Goal: Transaction & Acquisition: Purchase product/service

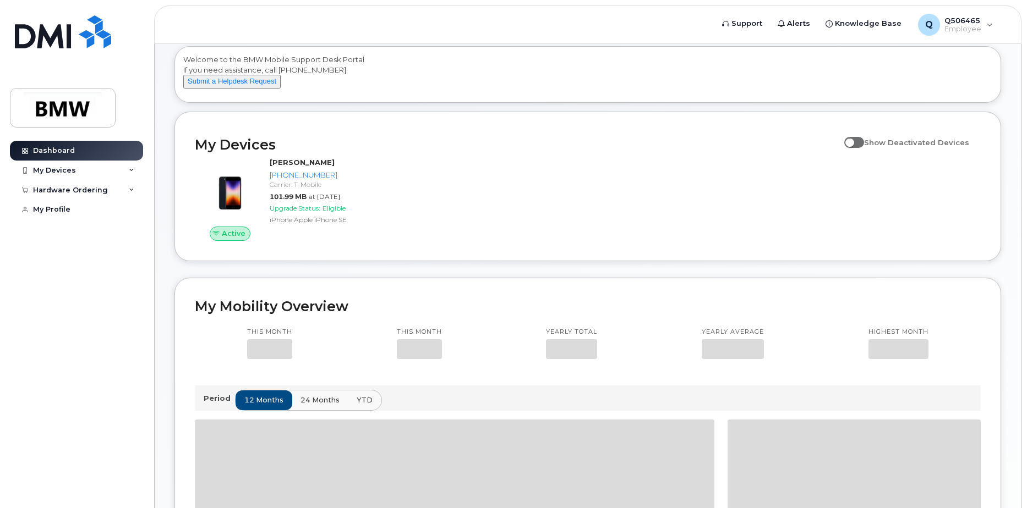
scroll to position [110, 0]
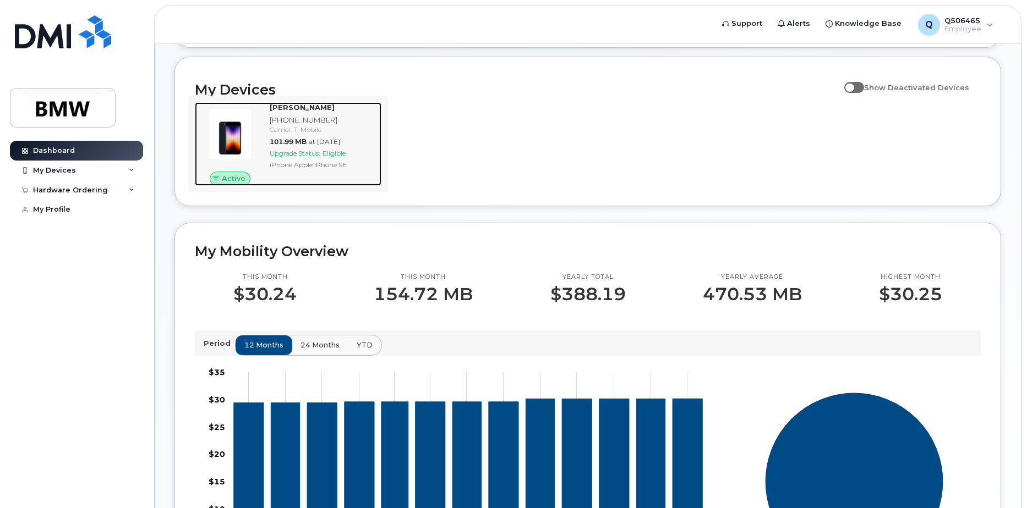
click at [324, 158] on div "Upgrade Status: Eligible" at bounding box center [323, 153] width 107 height 9
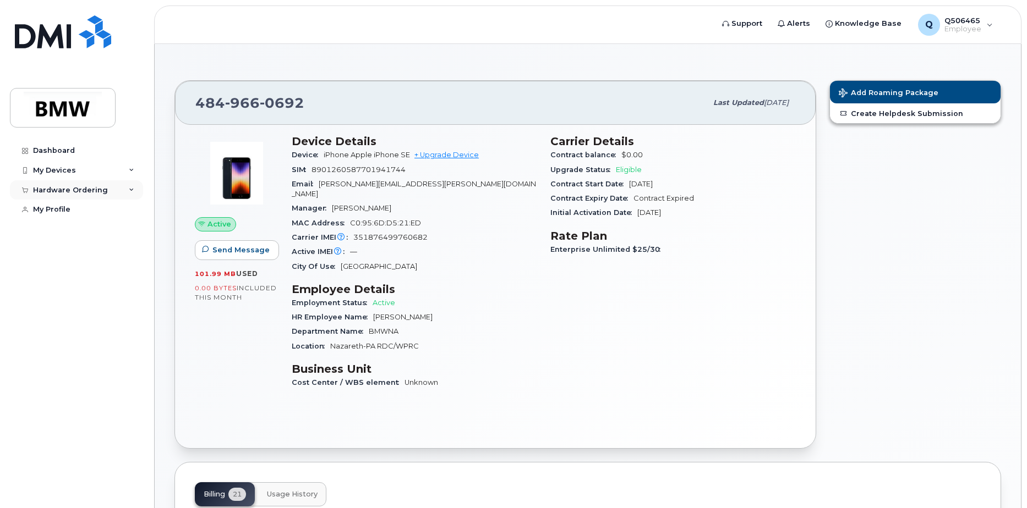
click at [139, 193] on div "Hardware Ordering" at bounding box center [76, 190] width 133 height 20
click at [57, 212] on div "New Order" at bounding box center [59, 210] width 42 height 10
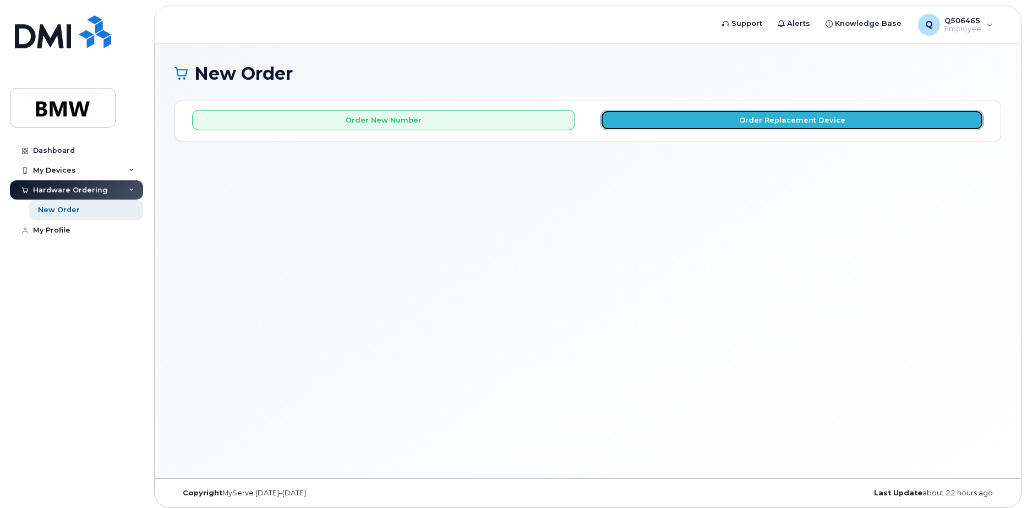
click at [823, 124] on button "Order Replacement Device" at bounding box center [791, 120] width 383 height 20
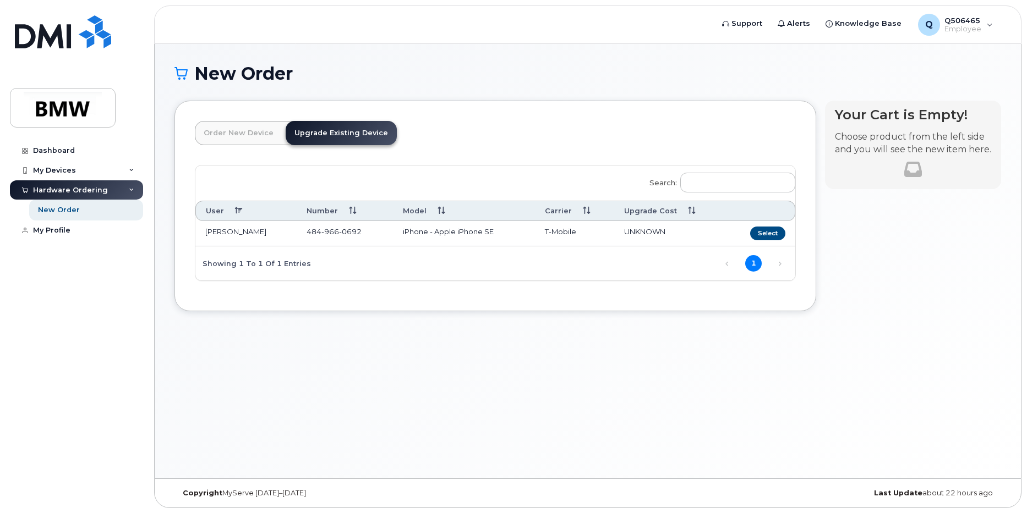
click at [333, 223] on td "484 966 0692" at bounding box center [345, 233] width 96 height 25
click at [771, 232] on button "Select" at bounding box center [767, 234] width 35 height 14
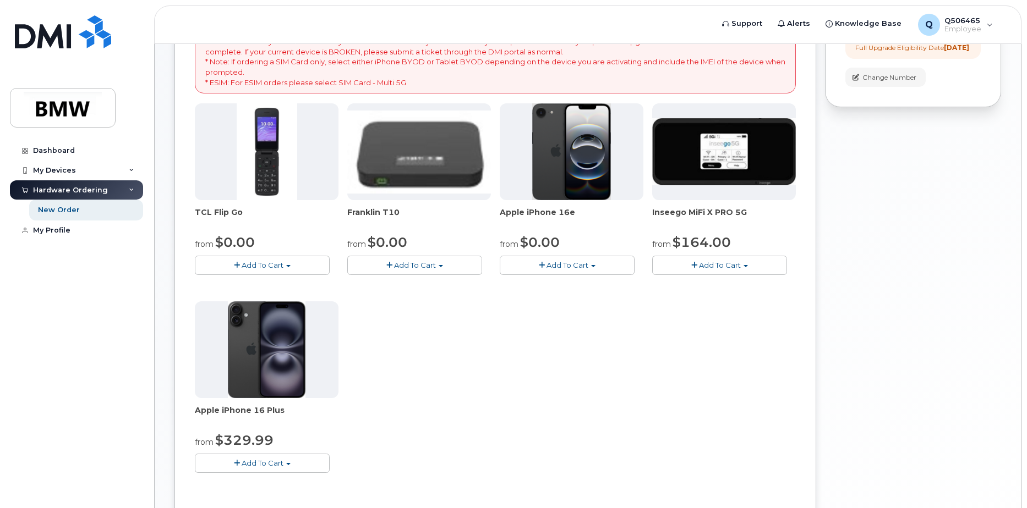
scroll to position [220, 0]
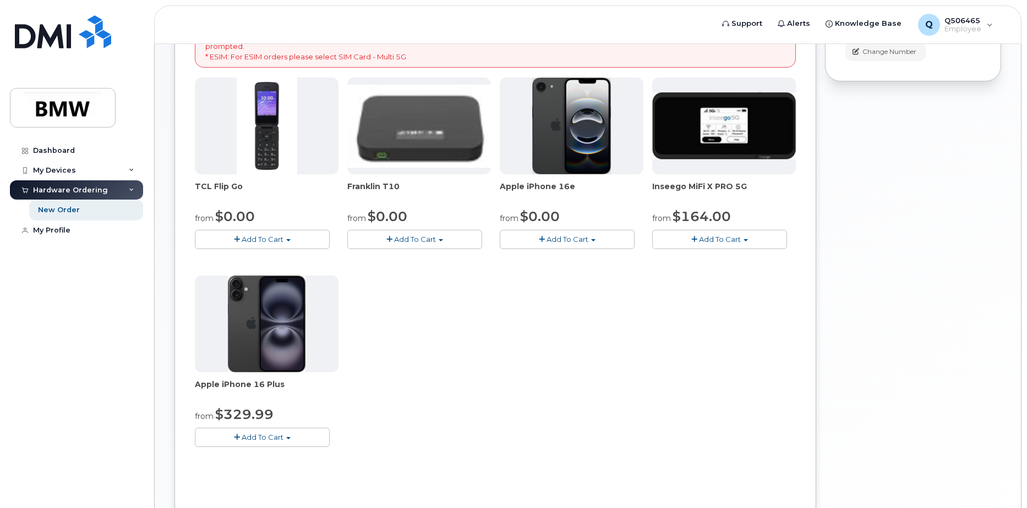
click at [560, 241] on span "Add To Cart" at bounding box center [567, 239] width 42 height 9
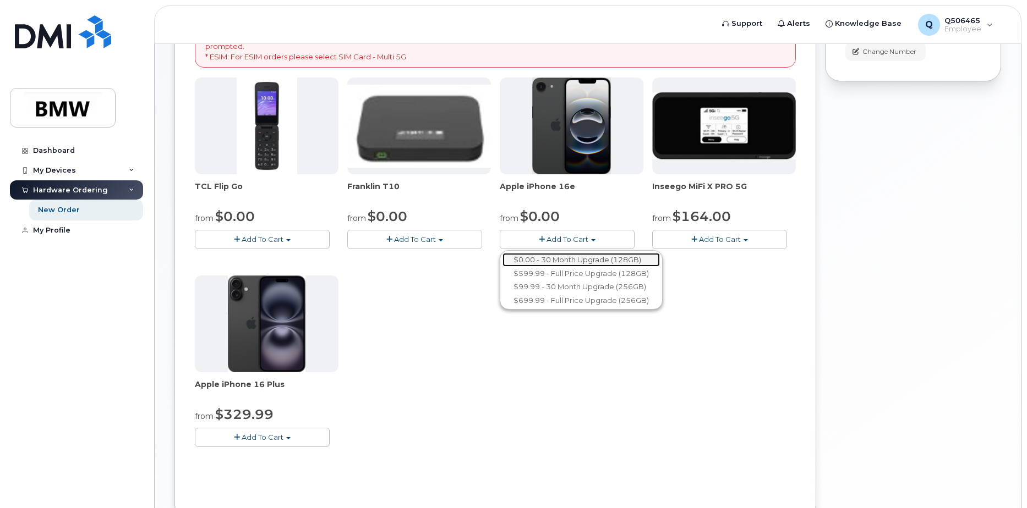
click at [572, 265] on link "$0.00 - 30 Month Upgrade (128GB)" at bounding box center [580, 260] width 157 height 14
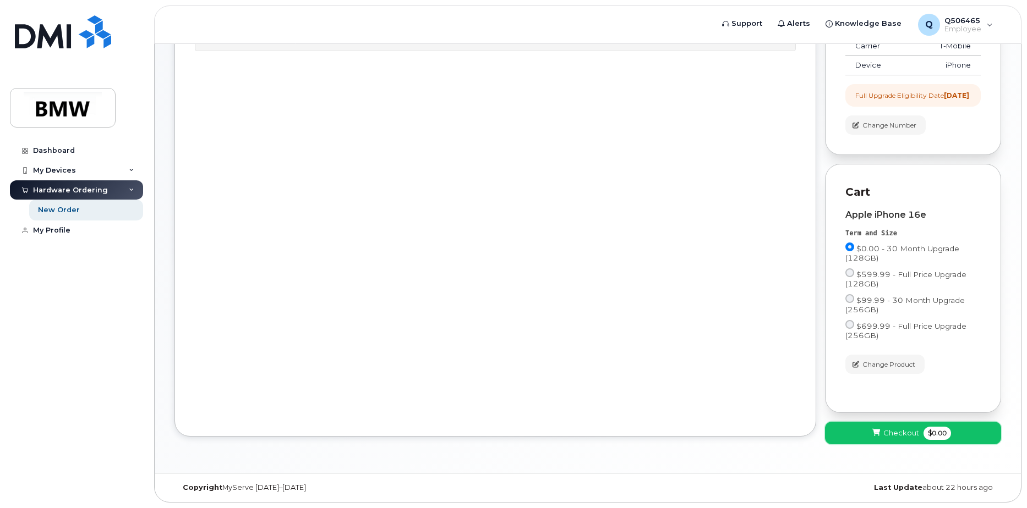
click at [905, 437] on span "Checkout" at bounding box center [901, 433] width 36 height 10
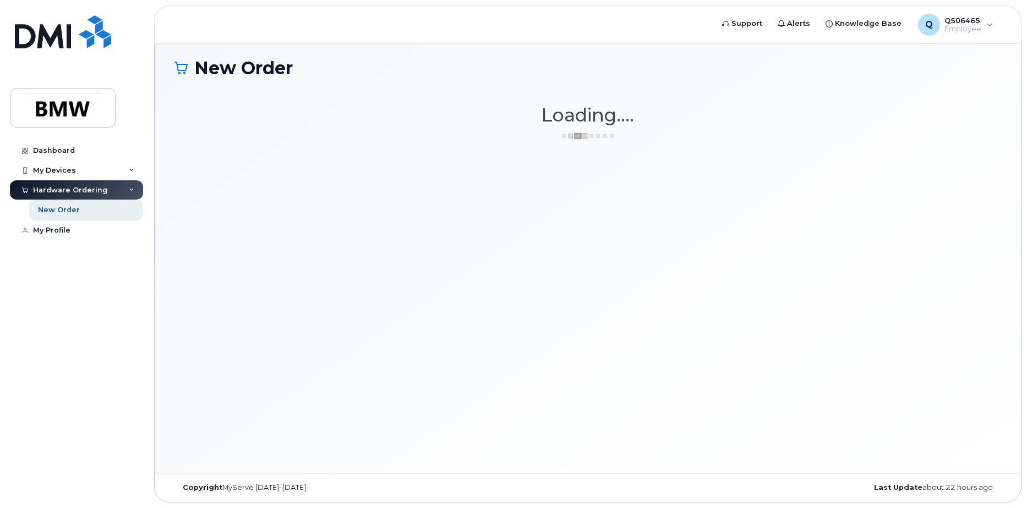
scroll to position [6, 0]
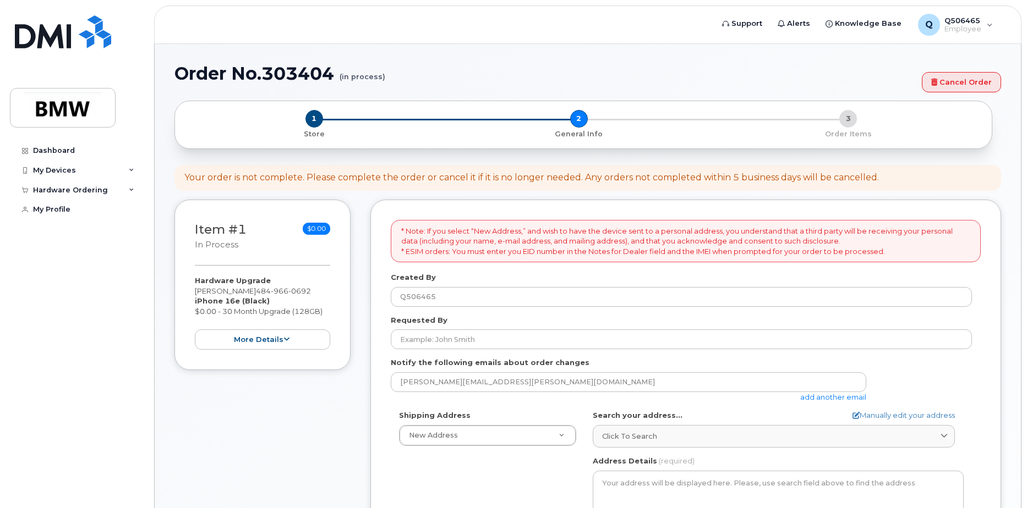
select select
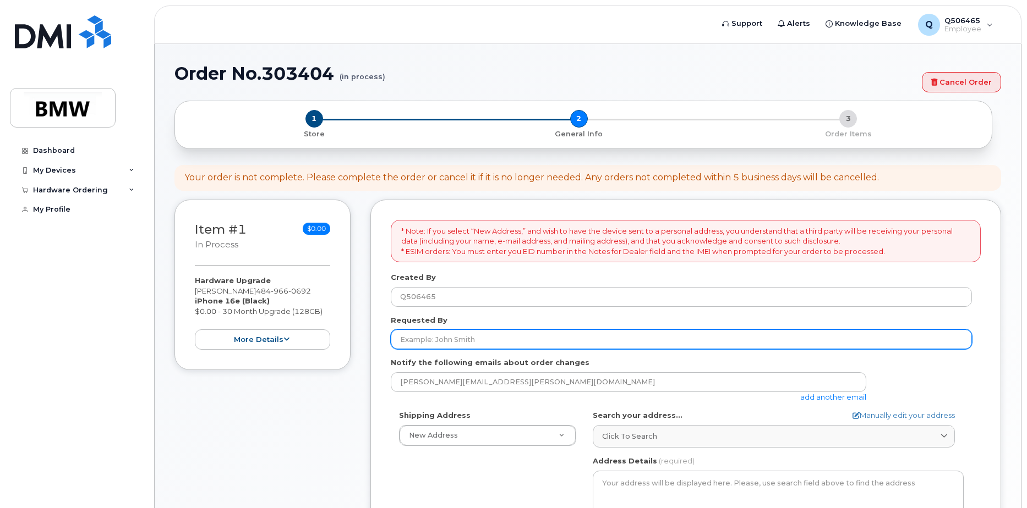
click at [445, 338] on input "Requested By" at bounding box center [681, 340] width 581 height 20
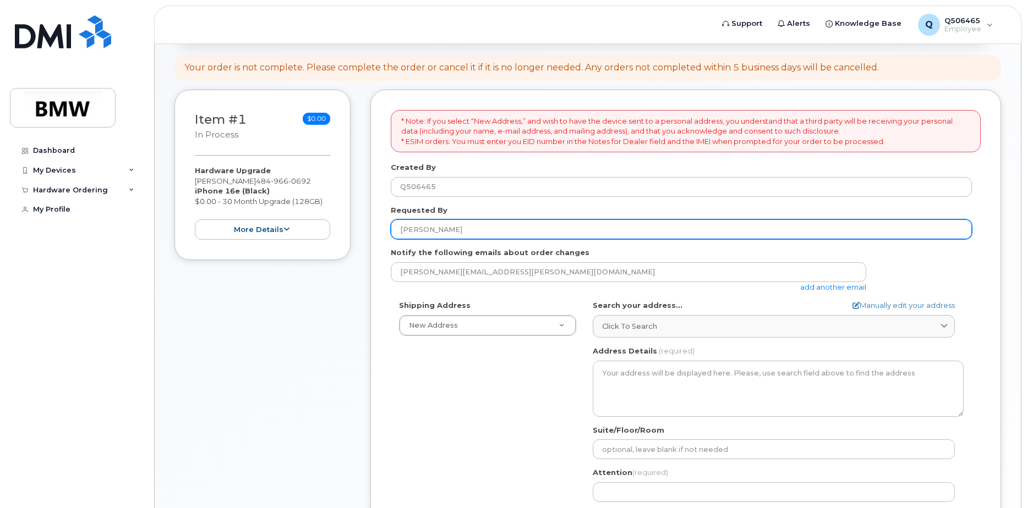
scroll to position [165, 0]
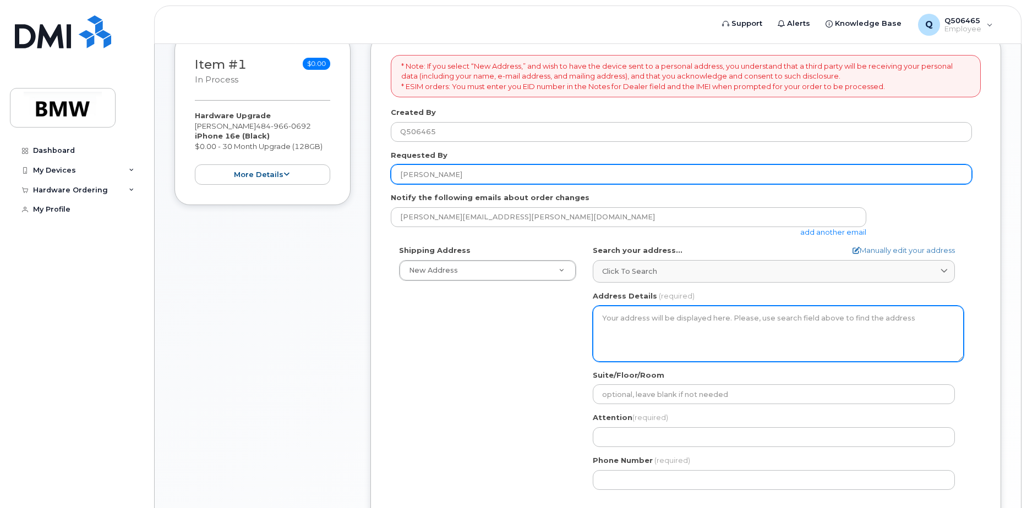
type input "[PERSON_NAME]"
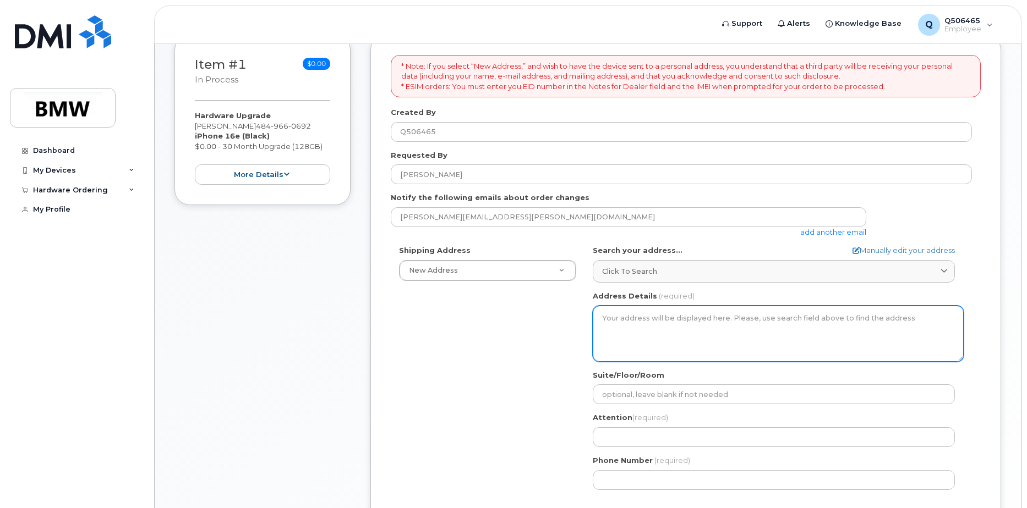
click at [638, 332] on textarea "Address Details" at bounding box center [778, 334] width 371 height 56
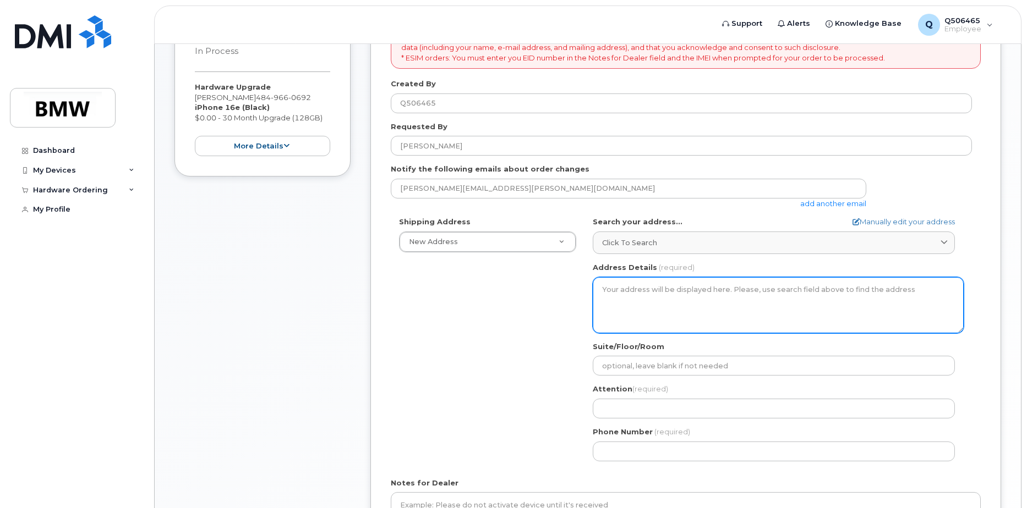
scroll to position [220, 0]
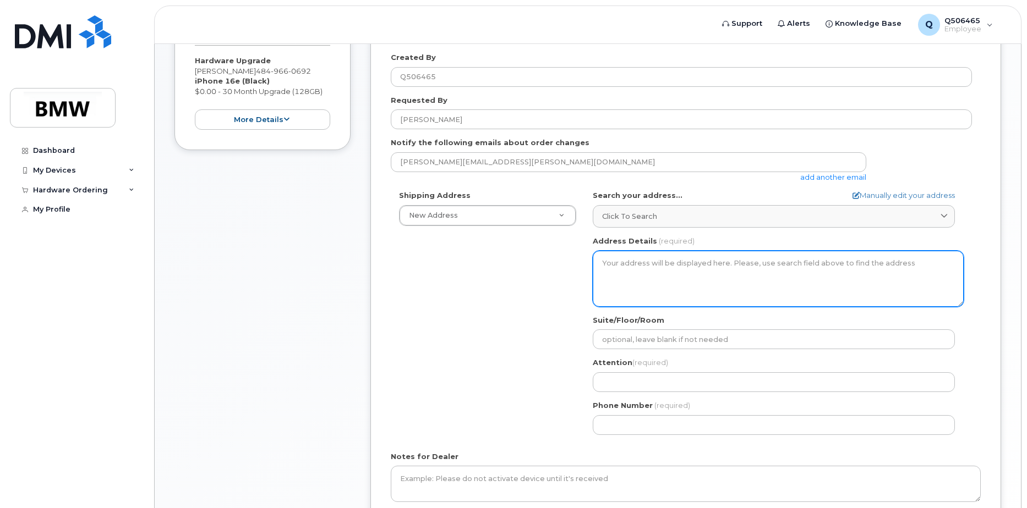
click at [609, 267] on textarea "Address Details" at bounding box center [778, 279] width 371 height 56
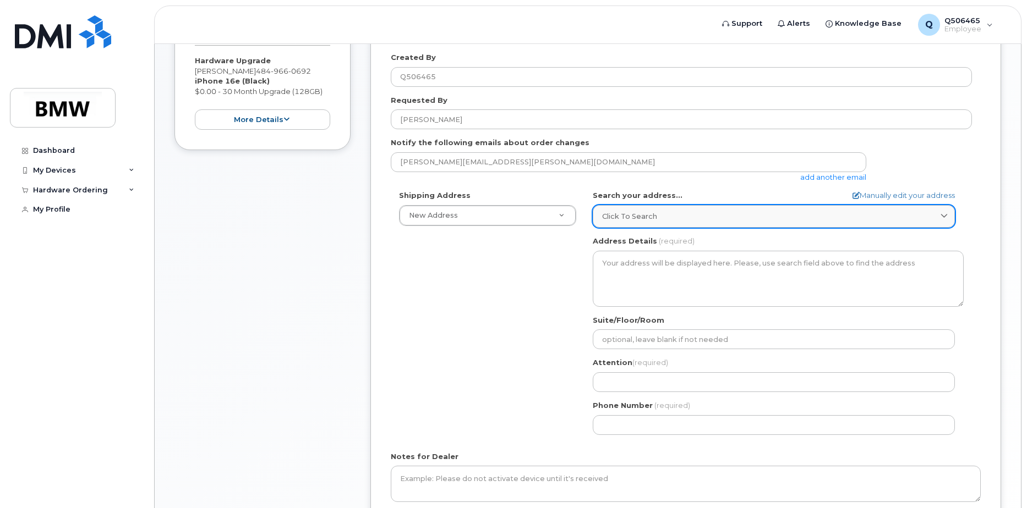
click at [664, 223] on link "Click to search" at bounding box center [774, 216] width 362 height 23
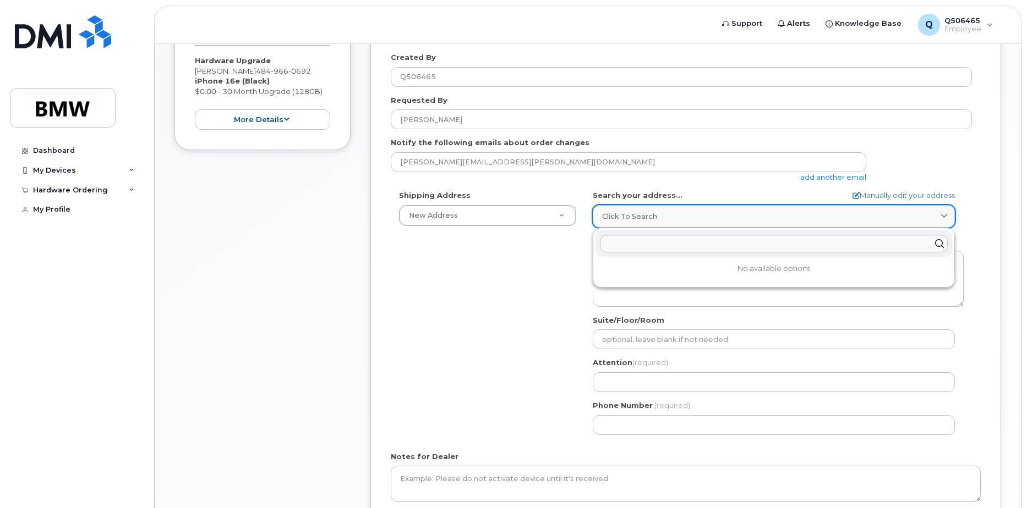
click at [664, 223] on link "Click to search" at bounding box center [774, 216] width 362 height 23
click at [510, 305] on div "Shipping Address New Address New Address BMW MC Plant BMW North America Financi…" at bounding box center [681, 316] width 581 height 253
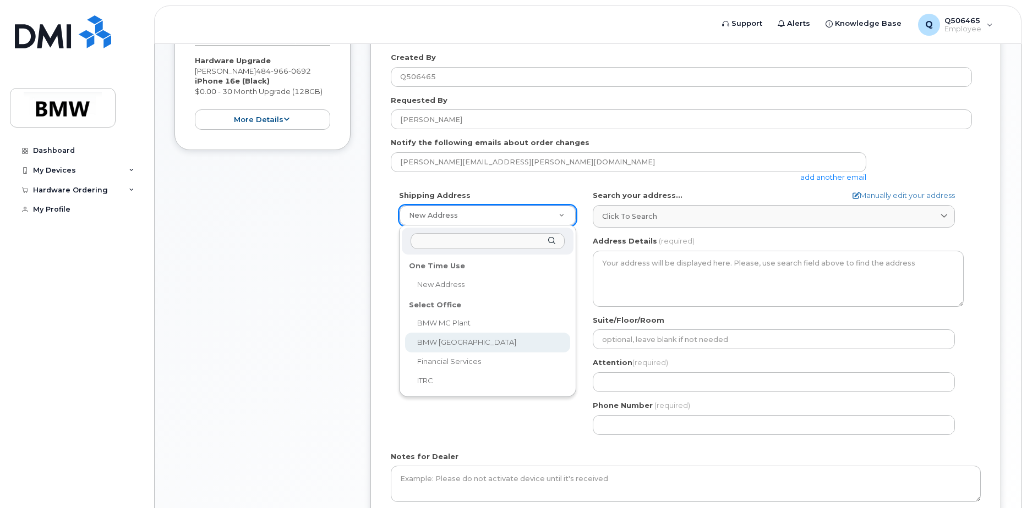
select select
type textarea "200 BMW Drive Woodcliff Lake NJ 07677 Woodcliff Lake New Jersey 07677"
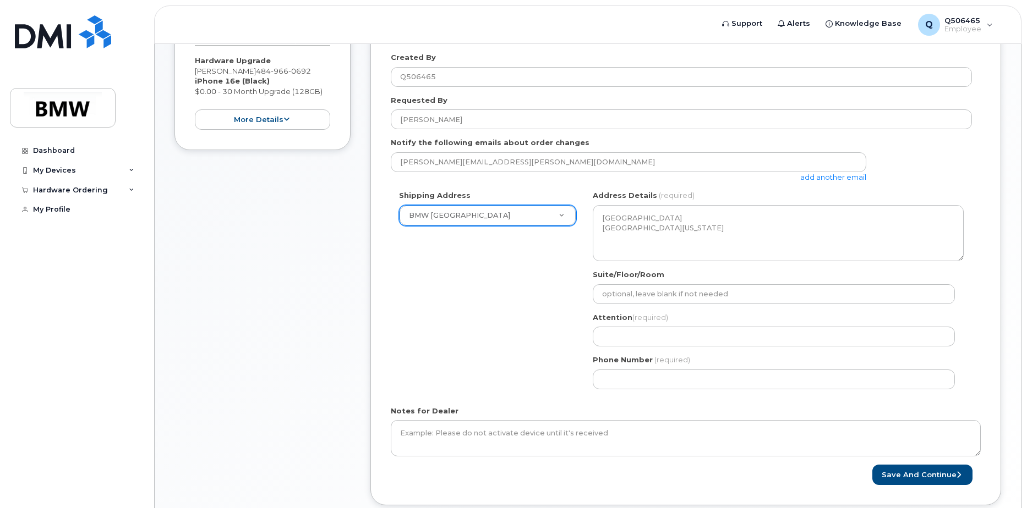
click at [497, 305] on div "Shipping Address BMW North America New Address BMW MC Plant BMW North America F…" at bounding box center [681, 293] width 581 height 207
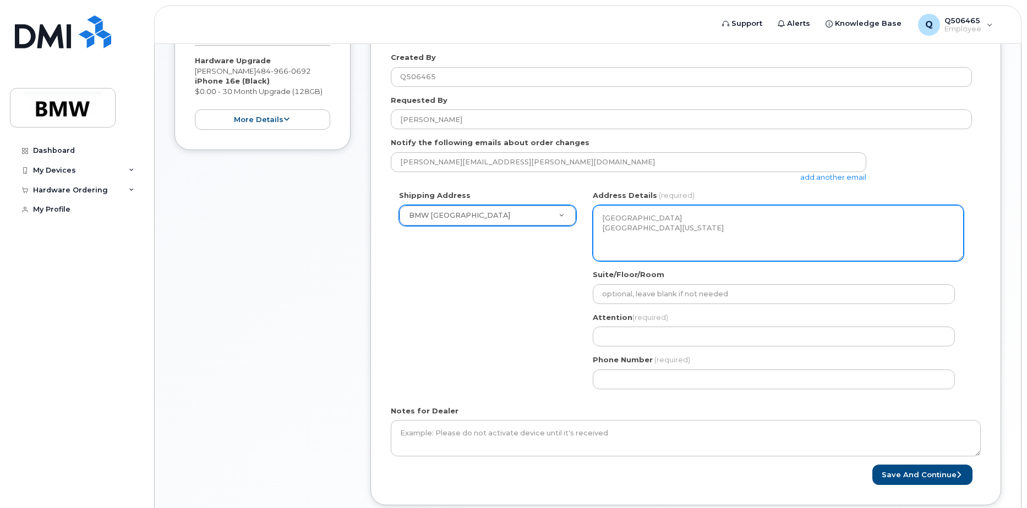
click at [662, 207] on textarea "200 BMW Drive Woodcliff Lake NJ 07677 Woodcliff Lake New Jersey 07677" at bounding box center [778, 233] width 371 height 56
drag, startPoint x: 749, startPoint y: 227, endPoint x: 548, endPoint y: 201, distance: 202.5
click at [548, 201] on div "Shipping Address BMW North America New Address BMW MC Plant BMW North America F…" at bounding box center [681, 293] width 581 height 207
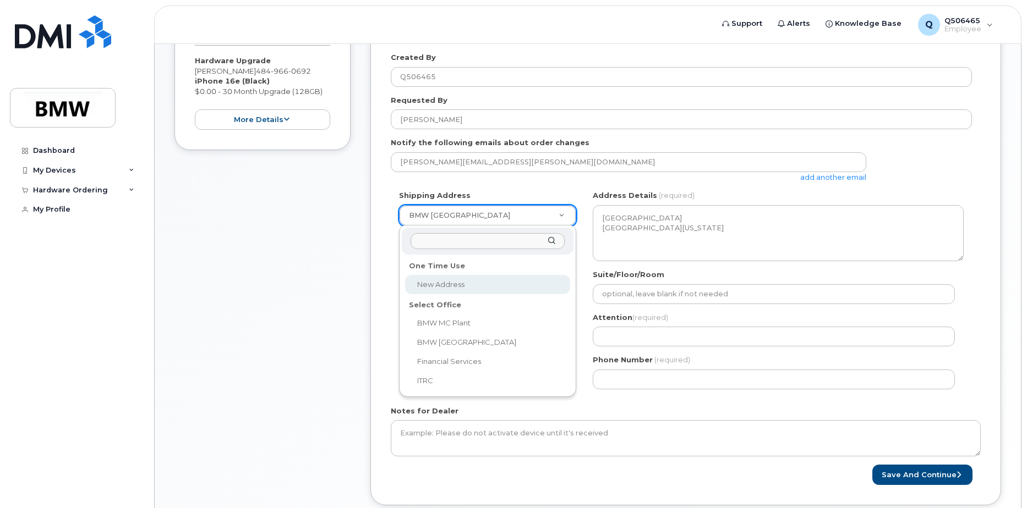
select select
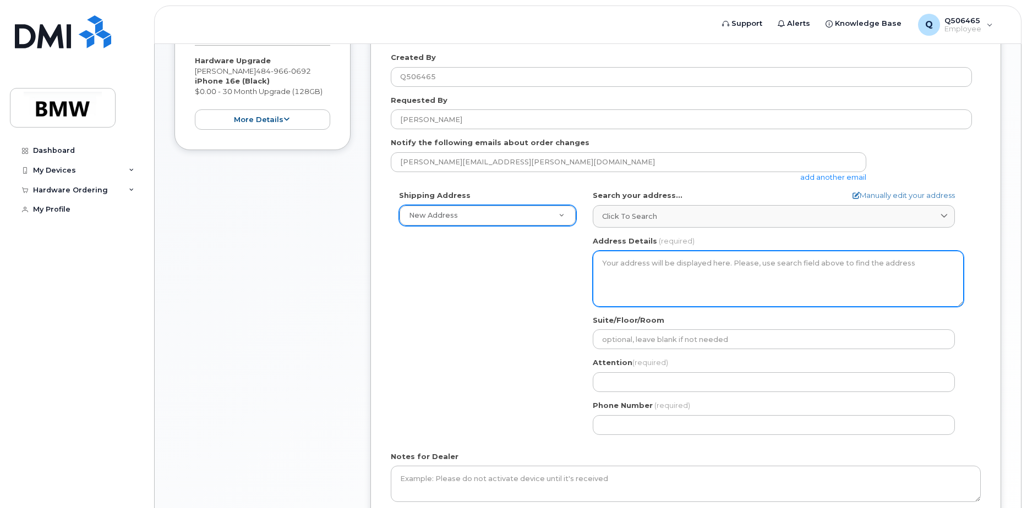
click at [659, 281] on textarea "Address Details" at bounding box center [778, 279] width 371 height 56
click at [655, 271] on textarea "Address Details" at bounding box center [778, 279] width 371 height 56
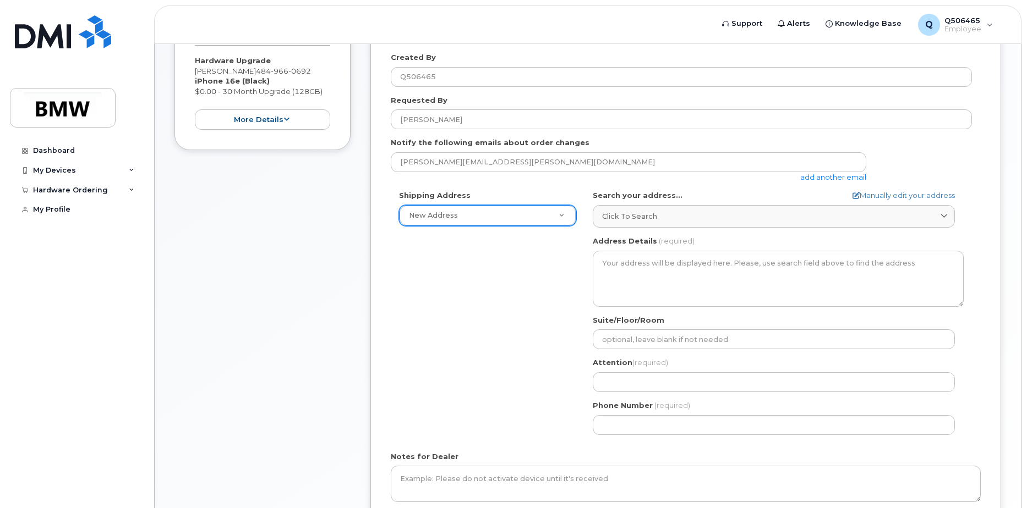
click at [530, 406] on div "Shipping Address New Address New Address BMW MC Plant BMW North America Financi…" at bounding box center [681, 316] width 581 height 253
click at [663, 329] on div "Suite/Floor/Room" at bounding box center [778, 332] width 371 height 35
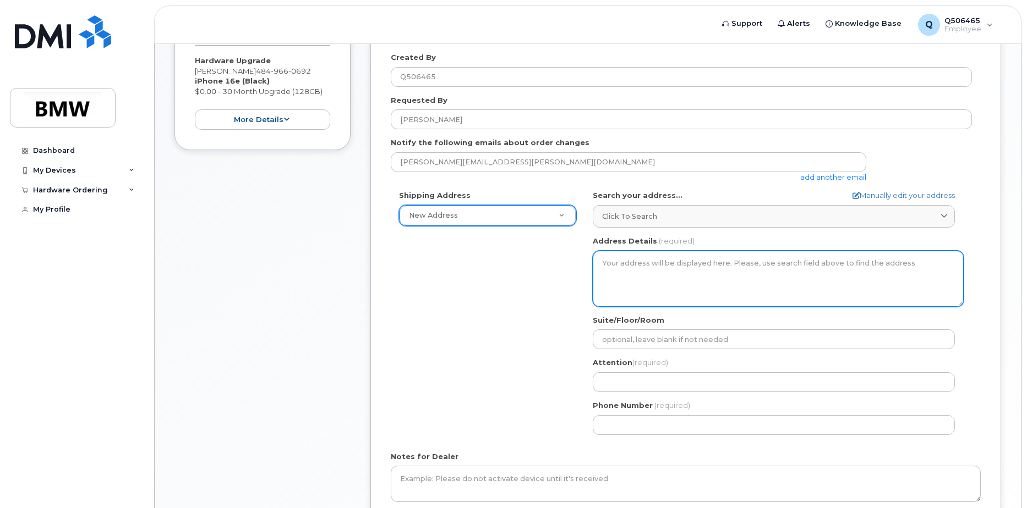
click at [685, 281] on textarea "Address Details" at bounding box center [778, 279] width 371 height 56
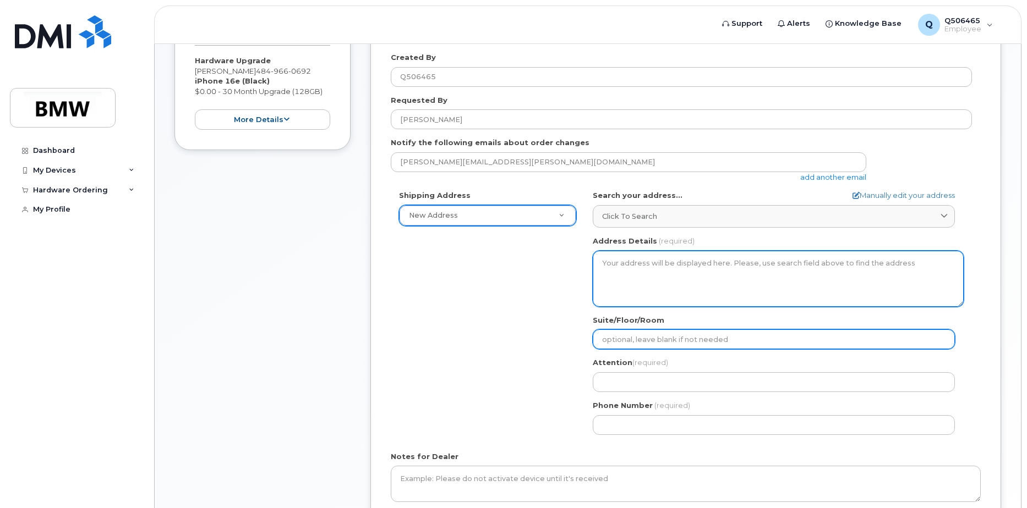
select select
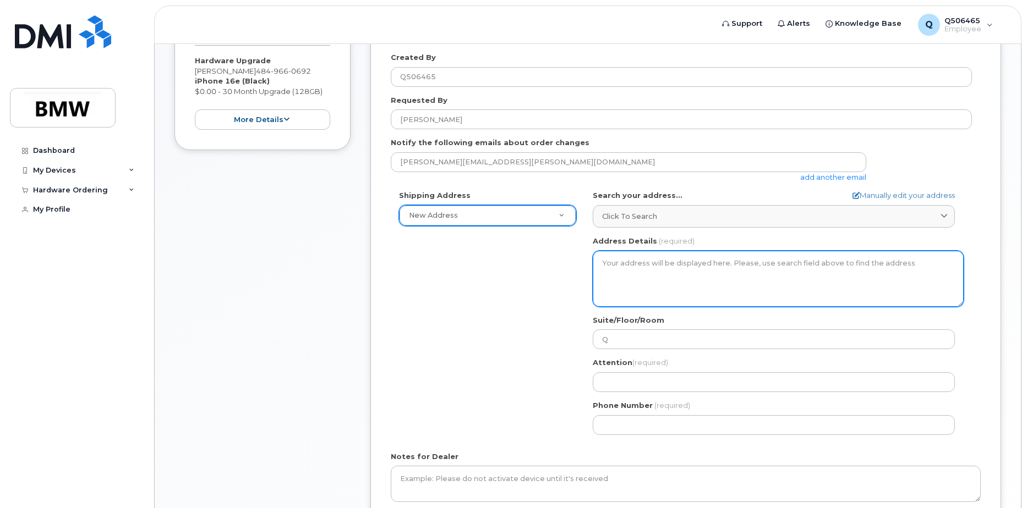
click at [660, 283] on textarea "Address Details" at bounding box center [778, 279] width 371 height 56
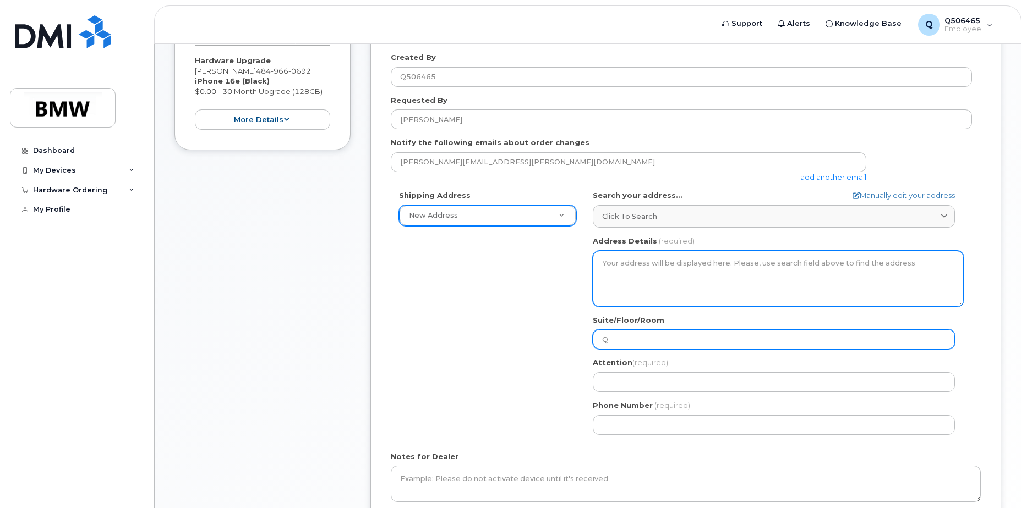
type input "W"
select select
type input "WQ"
select select
type input "WQQ"
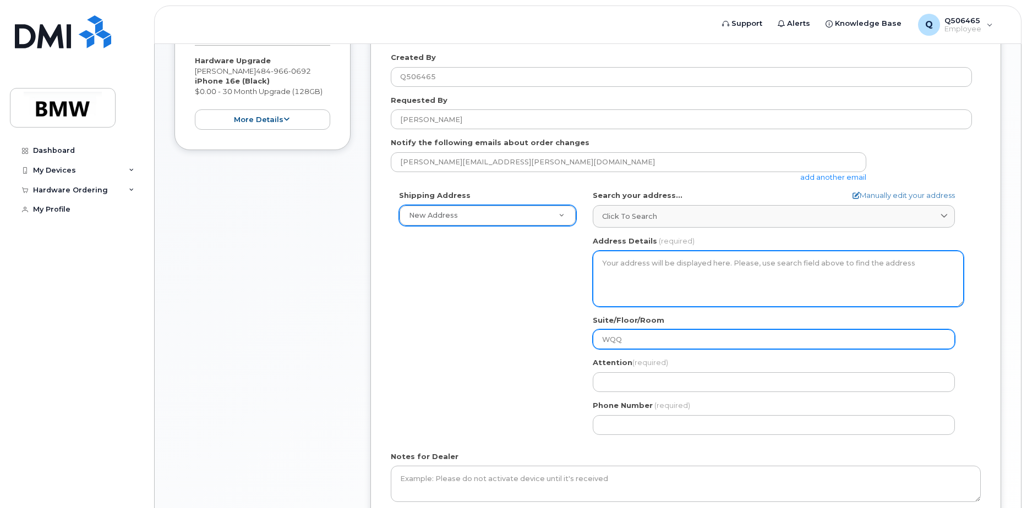
select select
type input "WQQW"
select select
type input "WQQWS"
select select
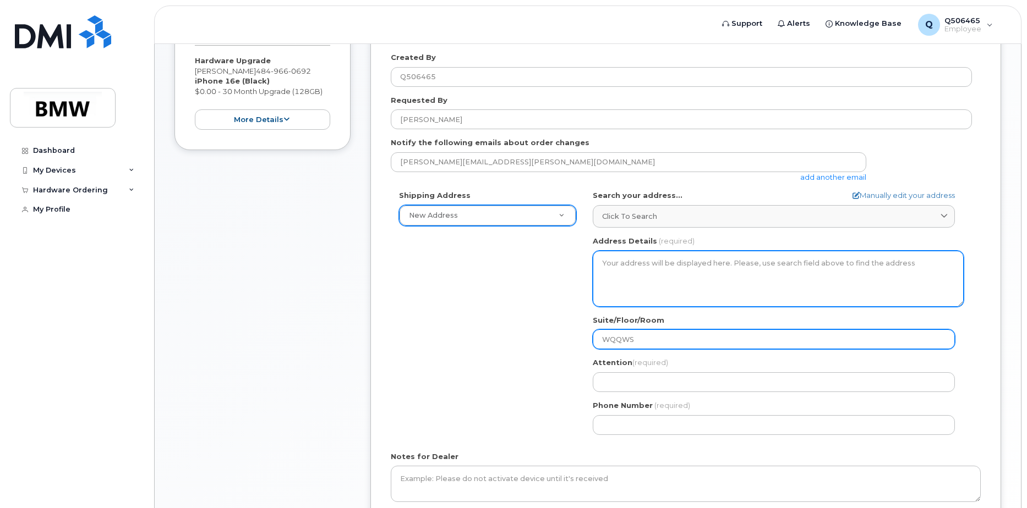
type input "WQQW"
select select
type input "WQQ"
select select
type input "WQ"
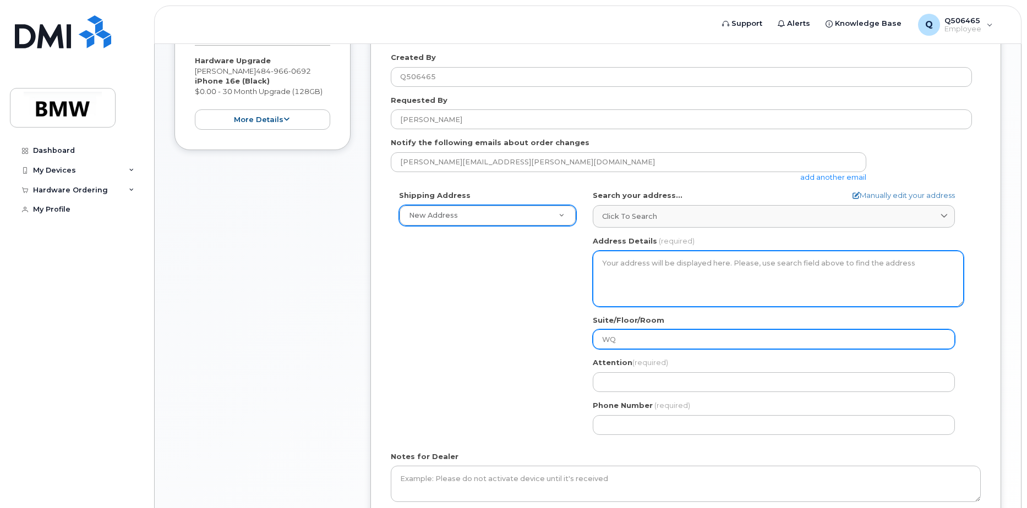
select select
type input "W"
select select
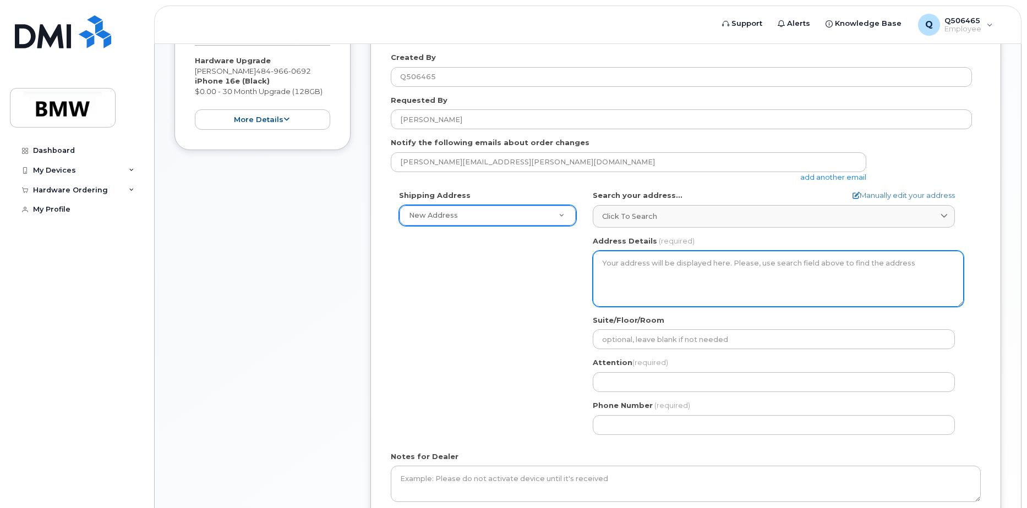
click at [637, 278] on textarea "Address Details" at bounding box center [778, 279] width 371 height 56
click at [671, 286] on textarea "Address Details" at bounding box center [778, 279] width 371 height 56
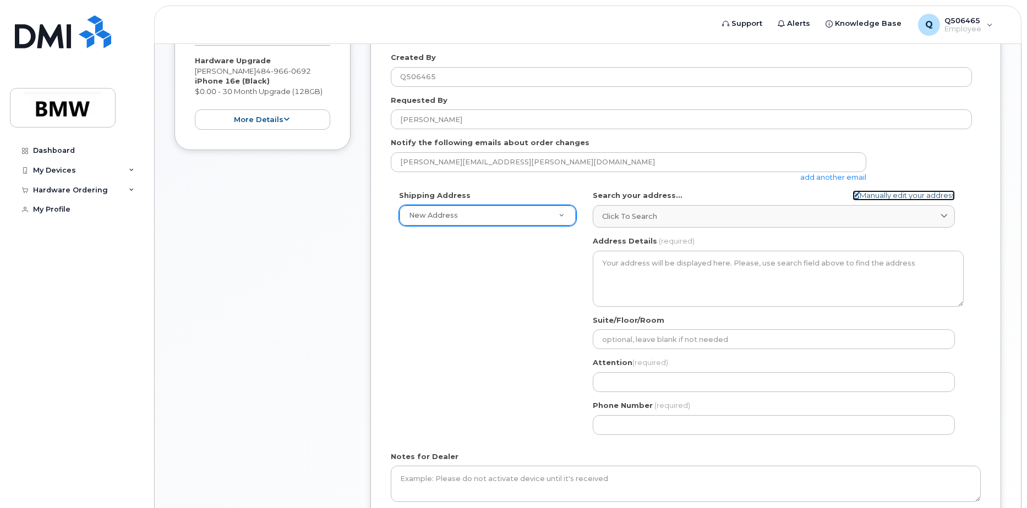
click at [920, 193] on link "Manually edit your address" at bounding box center [903, 195] width 102 height 10
select select
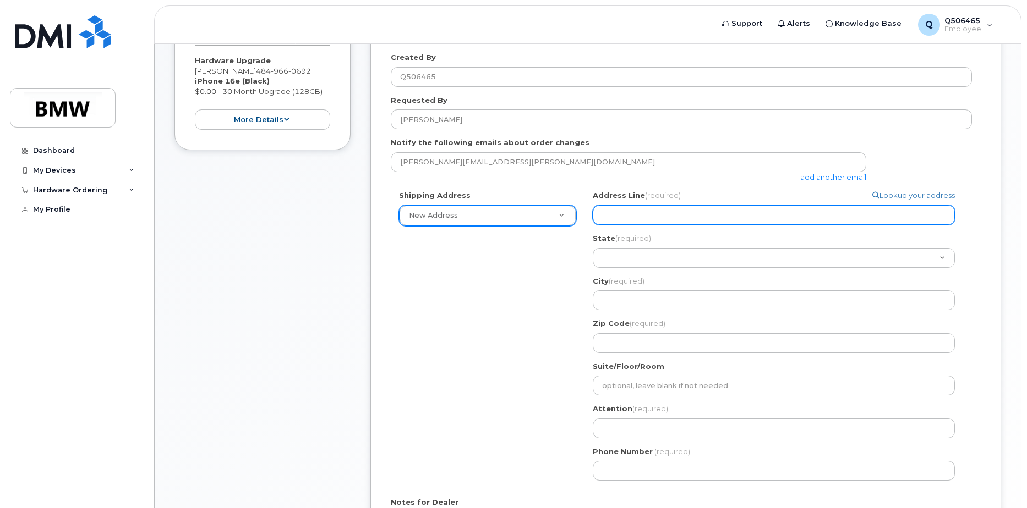
click at [650, 212] on input "Address Line (required)" at bounding box center [774, 215] width 362 height 20
select select
type input "3"
select select
type input "38"
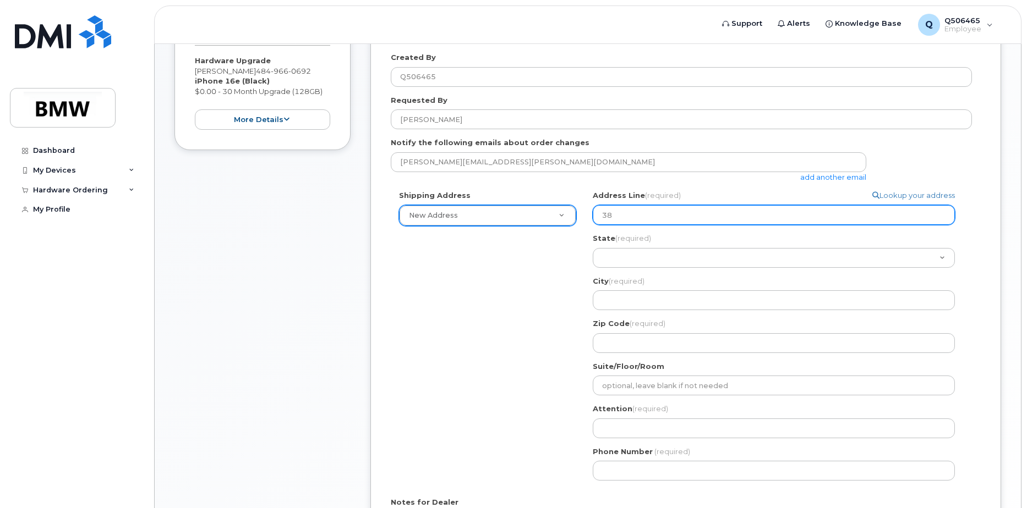
select select
type input "381"
select select
type input "3819"
select select
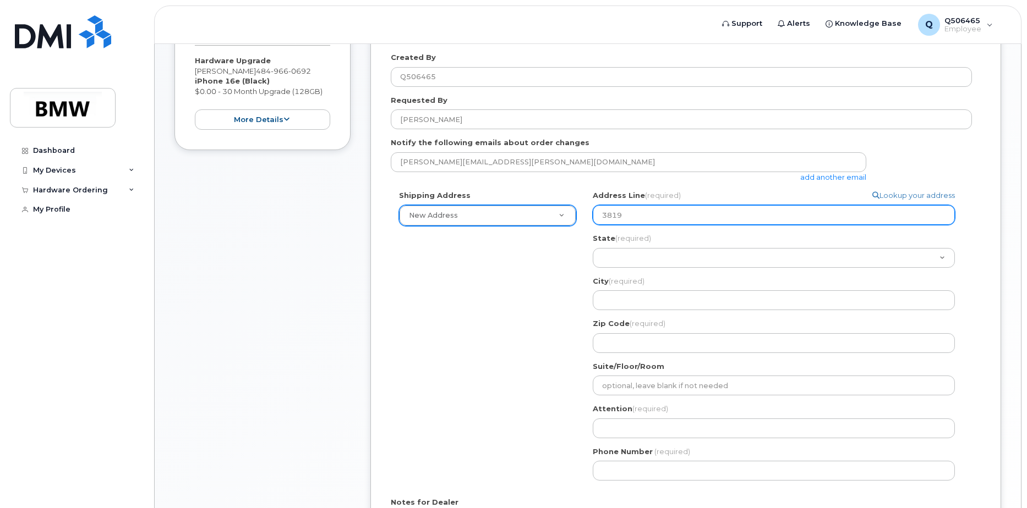
type input "3819 p"
select select
type input "3819 pR"
select select
type input "3819 pRO"
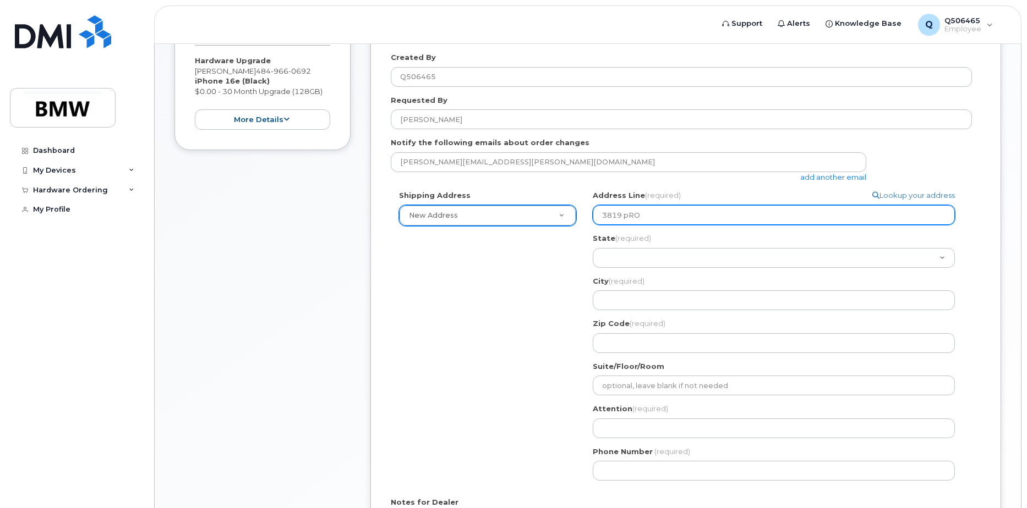
select select
type input "3819 pROL"
select select
type input "3819 pROLO"
select select
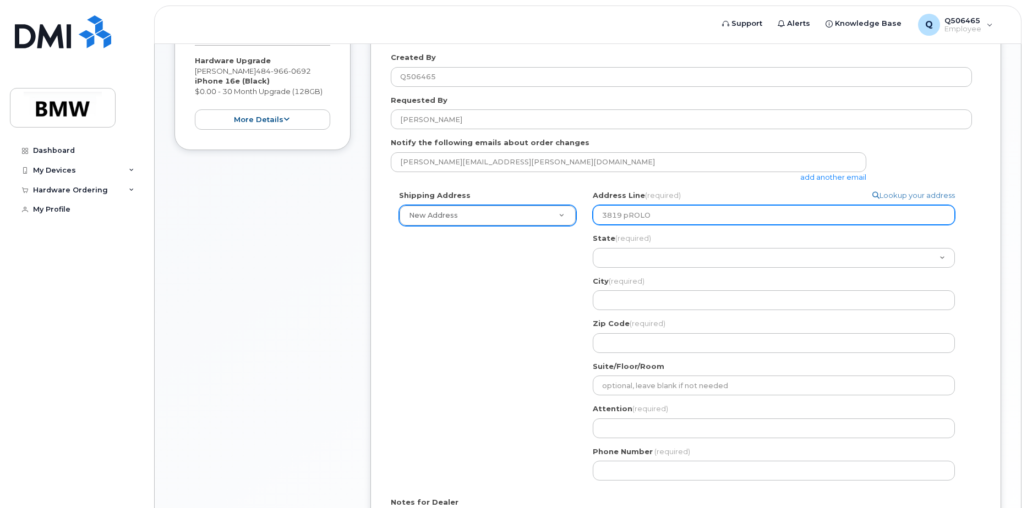
type input "3819 pROLOG"
select select
type input "3819 pROLOGI"
select select
type input "3819 pROLOGIS"
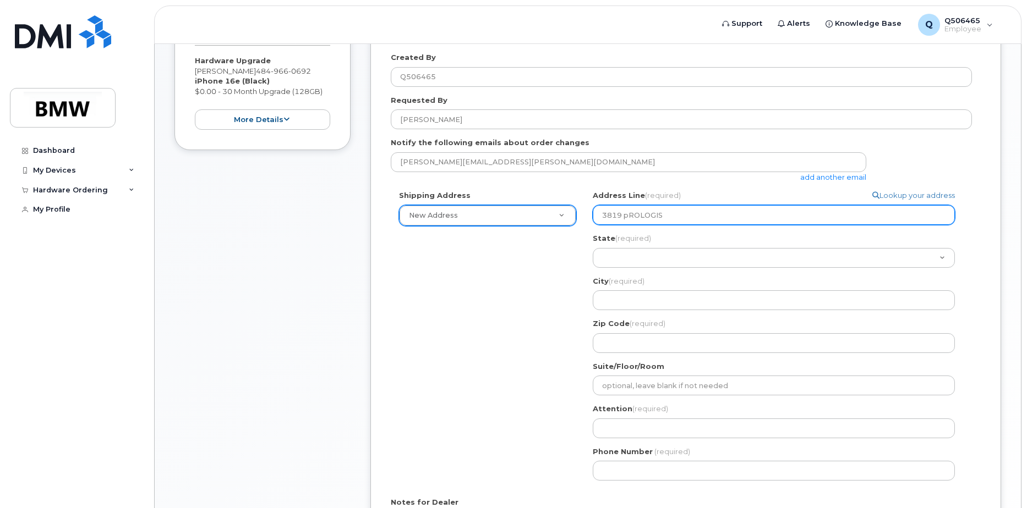
select select
type input "3819 pROLOGIS p"
select select
type input "3819 pROLOGIS pA"
select select
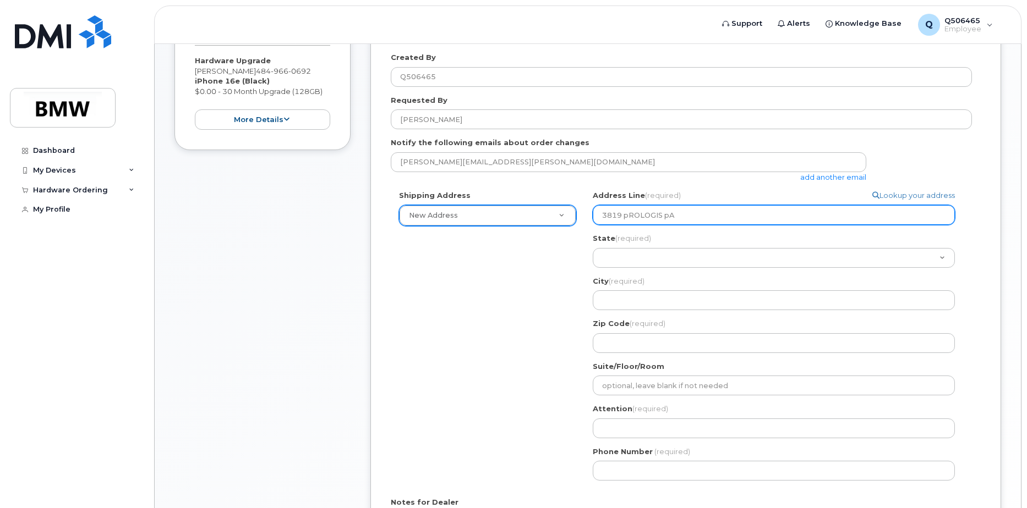
type input "3819 pROLOGIS pAR"
select select
type input "3819 pROLOGIS pARK"
select select
type input "3819 pROLOGIS pARKW"
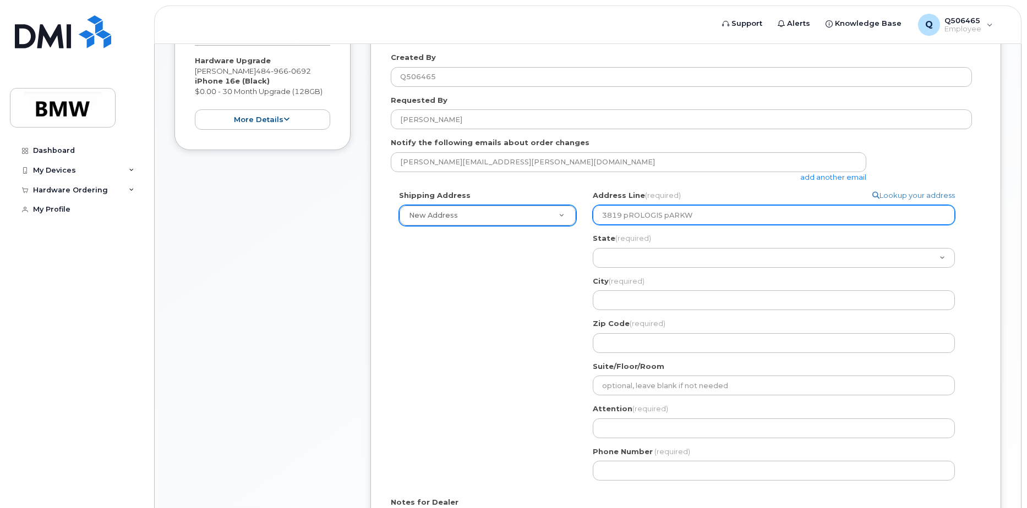
select select
type input "3819 pROLOGIS pARKWA"
select select
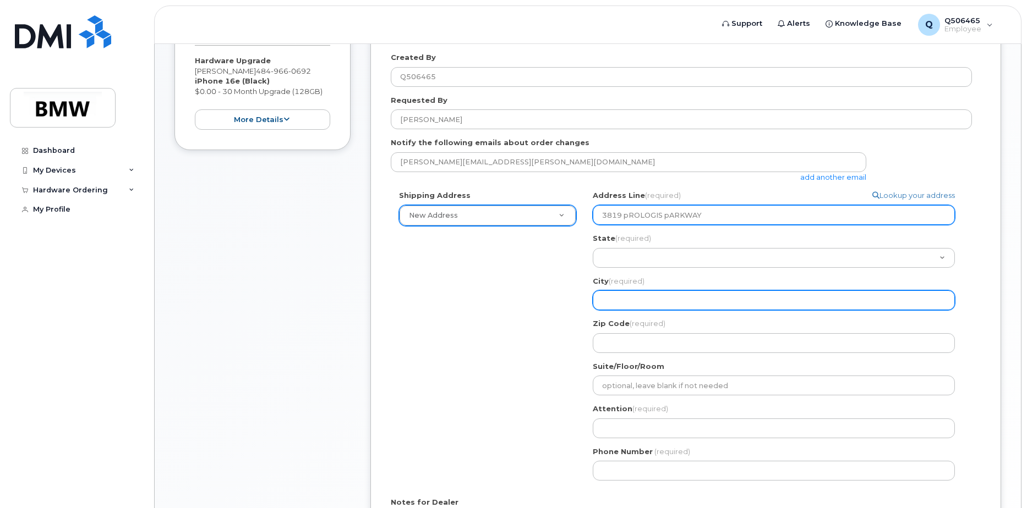
type input "3819 pROLOGIS pARKWAY"
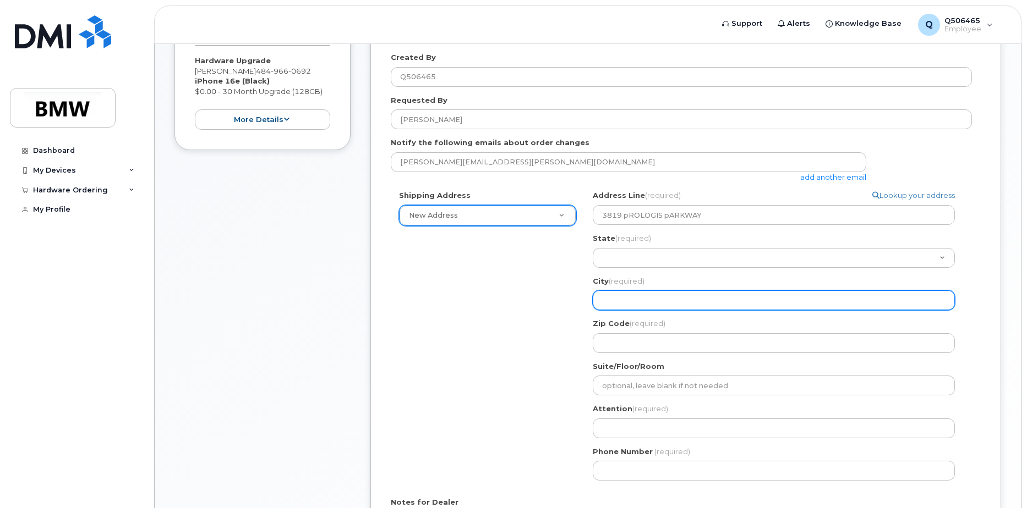
click at [625, 294] on input "City (required)" at bounding box center [774, 301] width 362 height 20
select select
type input "E"
select select
type input "EA"
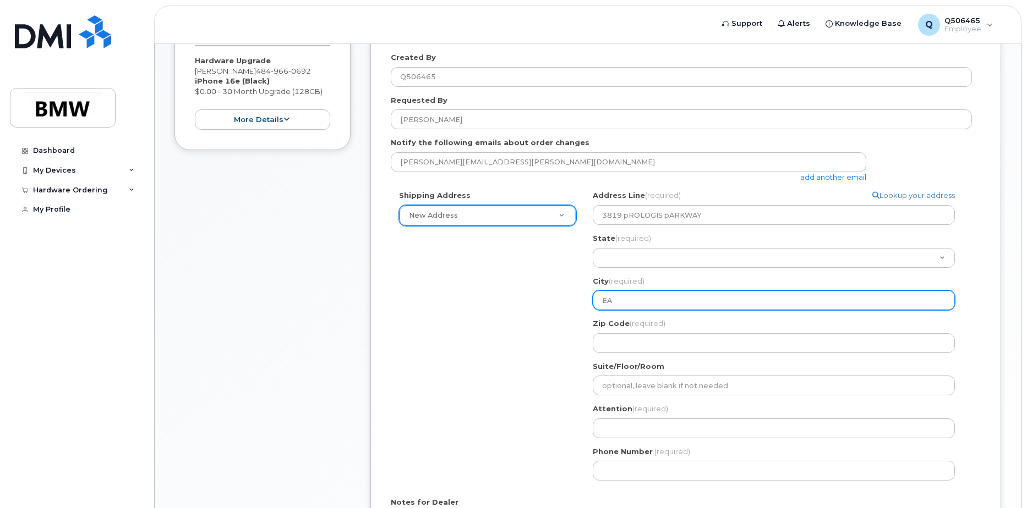
select select
type input "EAS"
select select
type input "EAST"
select select
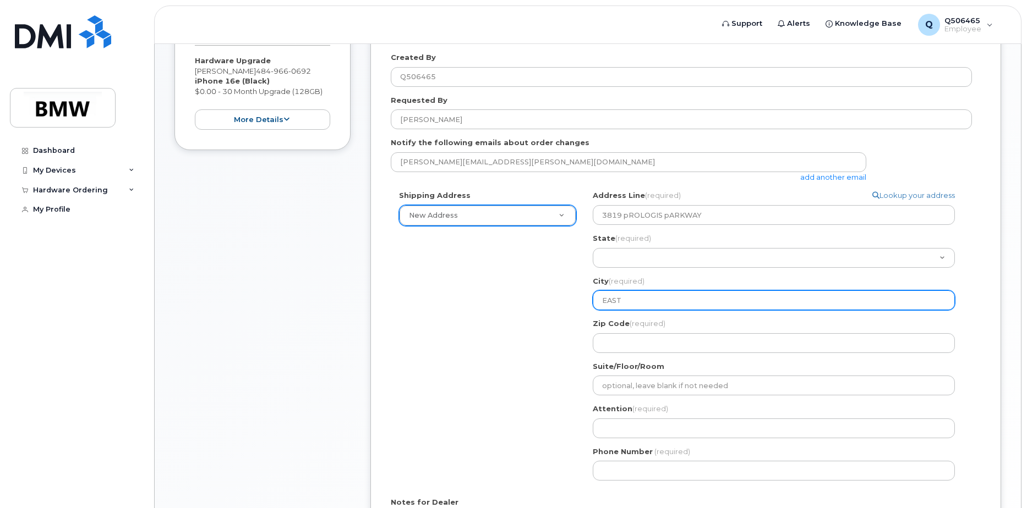
type input "EASTO"
select select
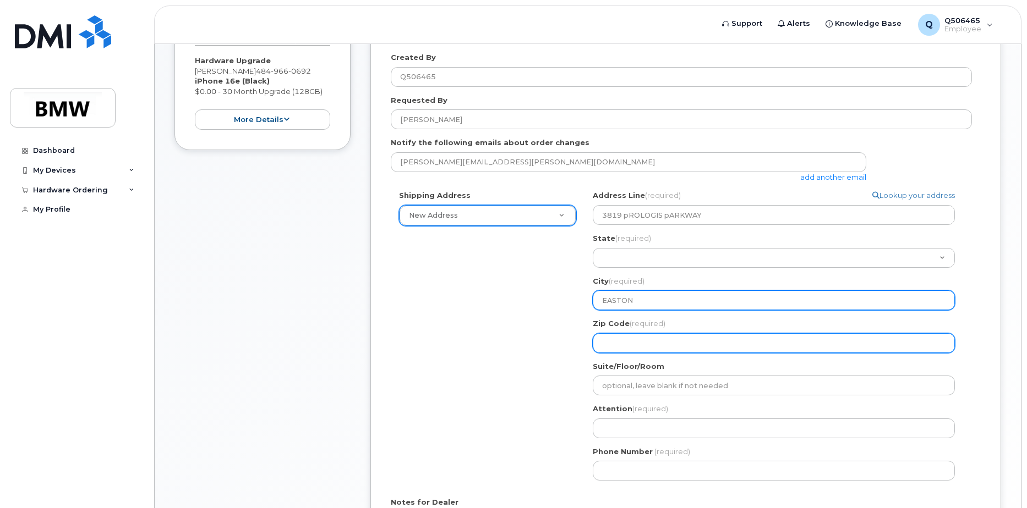
type input "EASTON"
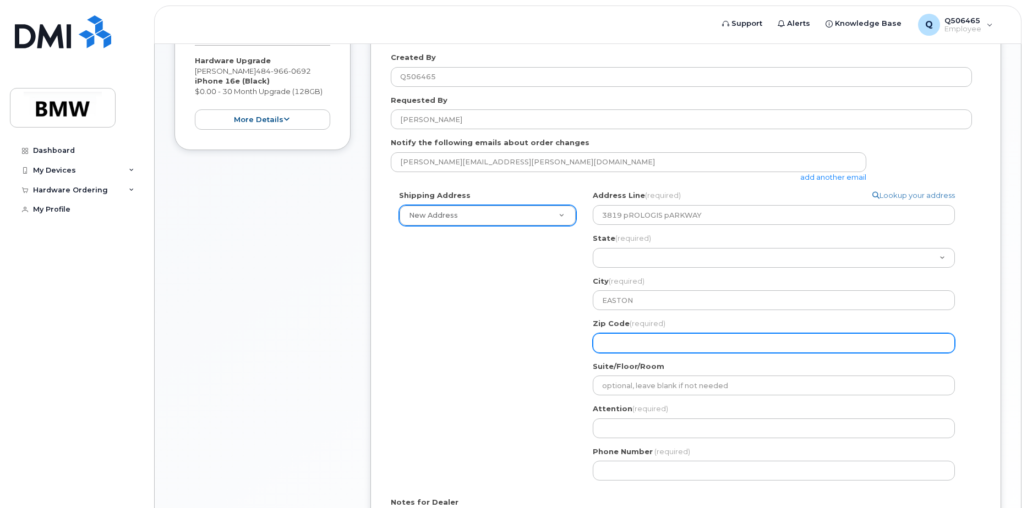
click at [633, 344] on input "Zip Code (required)" at bounding box center [774, 343] width 362 height 20
select select
type input "1"
select select
type input "18"
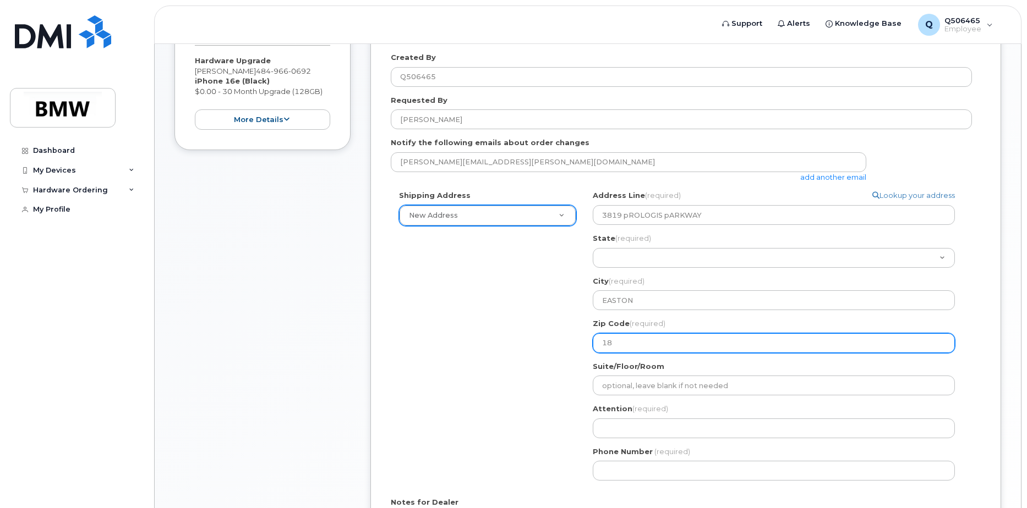
select select
type input "180"
select select
type input "1804"
select select
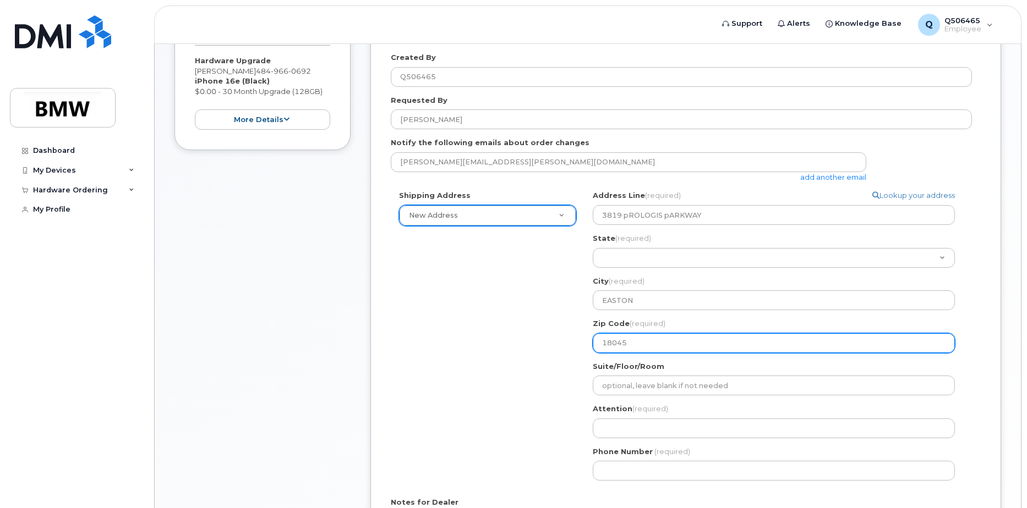
type input "18045"
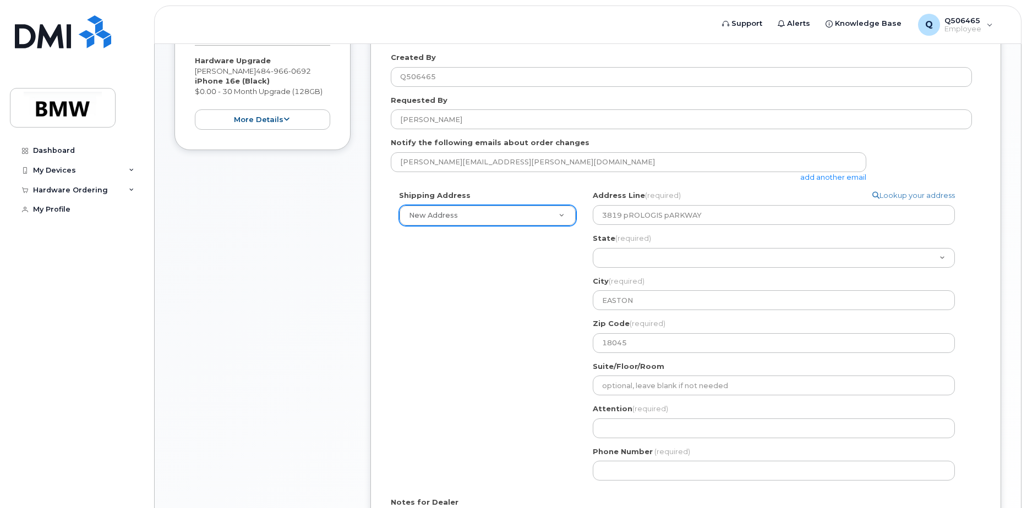
click at [557, 414] on div "Shipping Address New Address New Address BMW MC Plant BMW North America Financi…" at bounding box center [681, 339] width 581 height 299
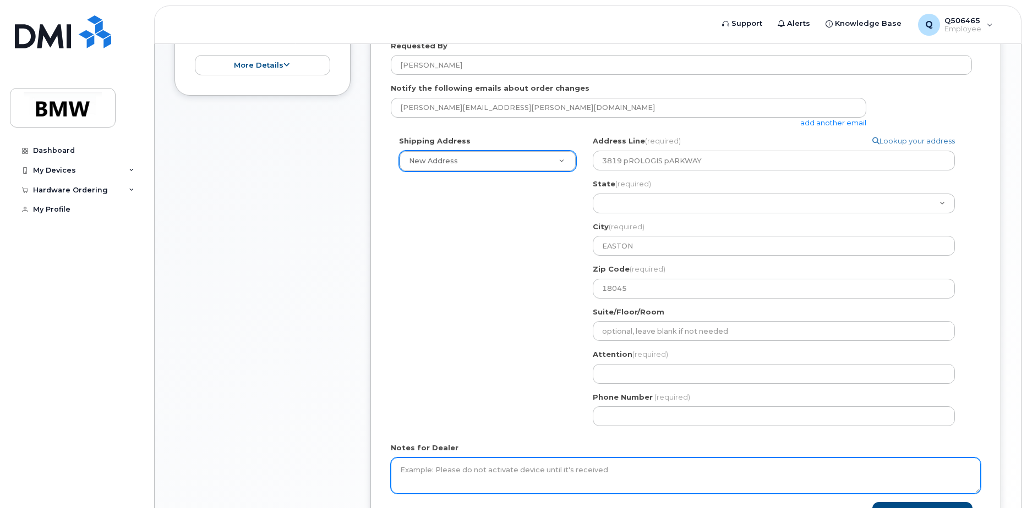
scroll to position [275, 0]
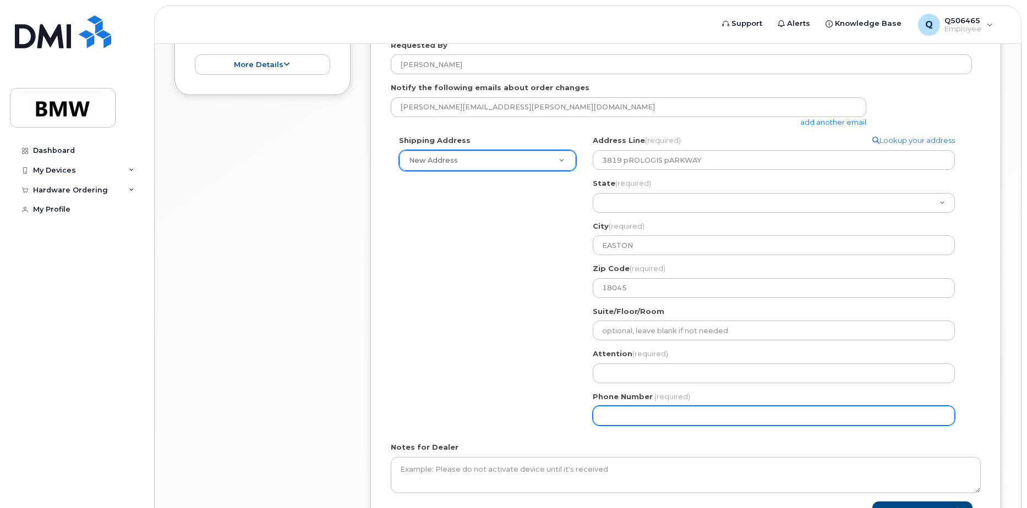
click at [654, 422] on input "Phone Number" at bounding box center [774, 416] width 362 height 20
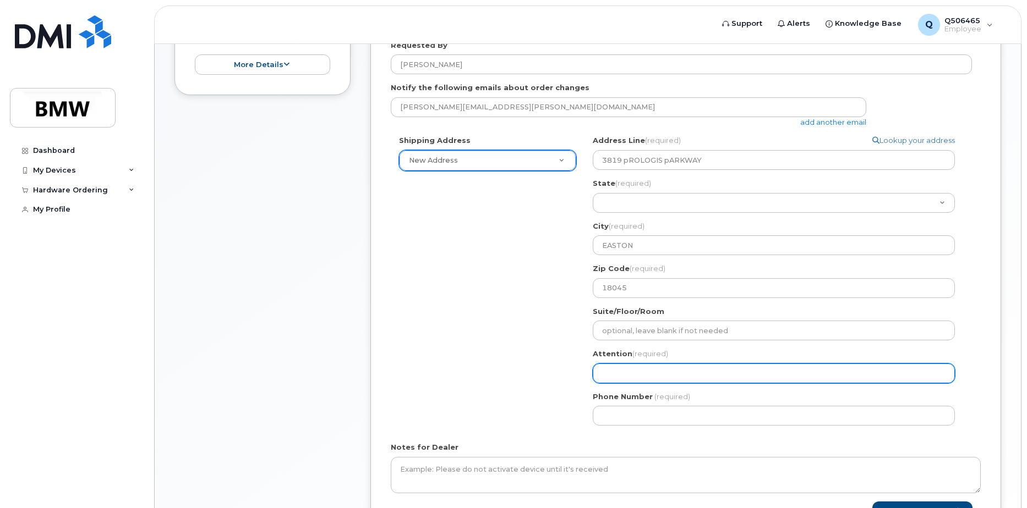
click at [623, 366] on input "Attention (required)" at bounding box center [774, 374] width 362 height 20
select select
type input "l"
select select
type input "lo"
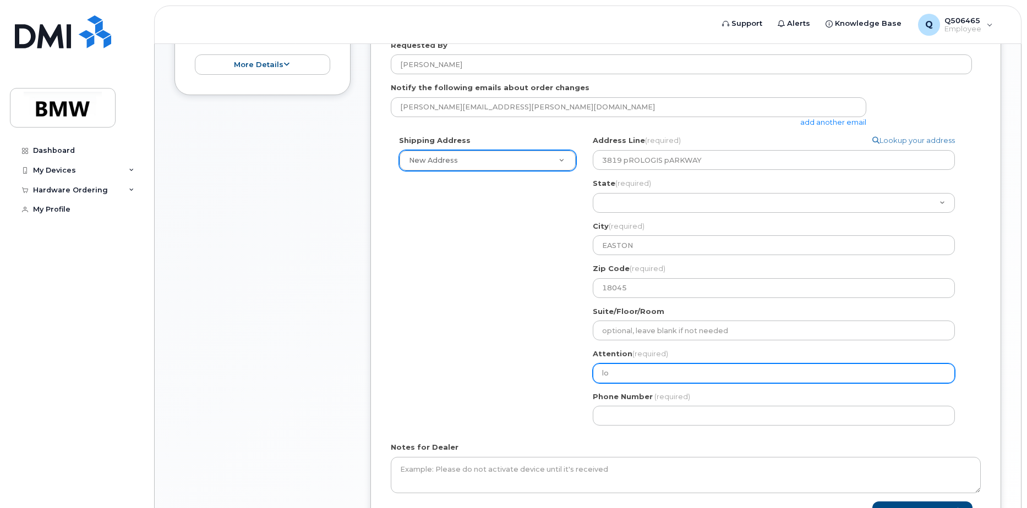
select select
type input "lou"
select select
type input "lour"
select select
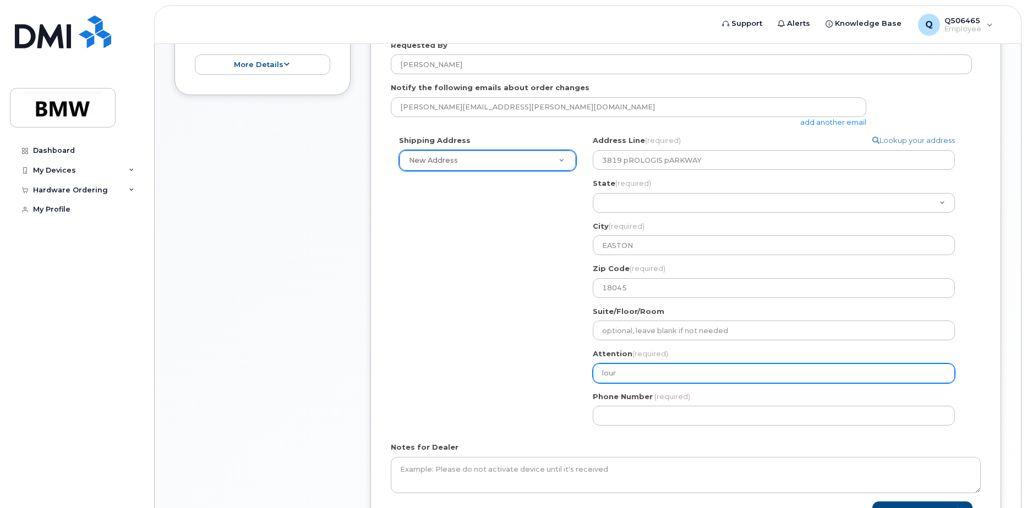
type input "lourd"
select select
type input "lourde"
select select
type input "lourdes"
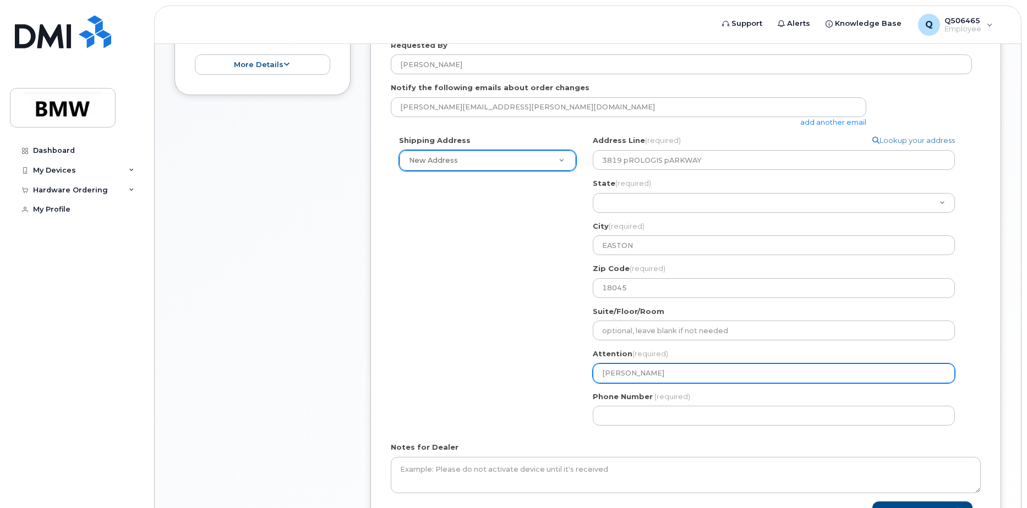
select select
type input "lourdes p"
select select
type input "lourdes pa"
select select
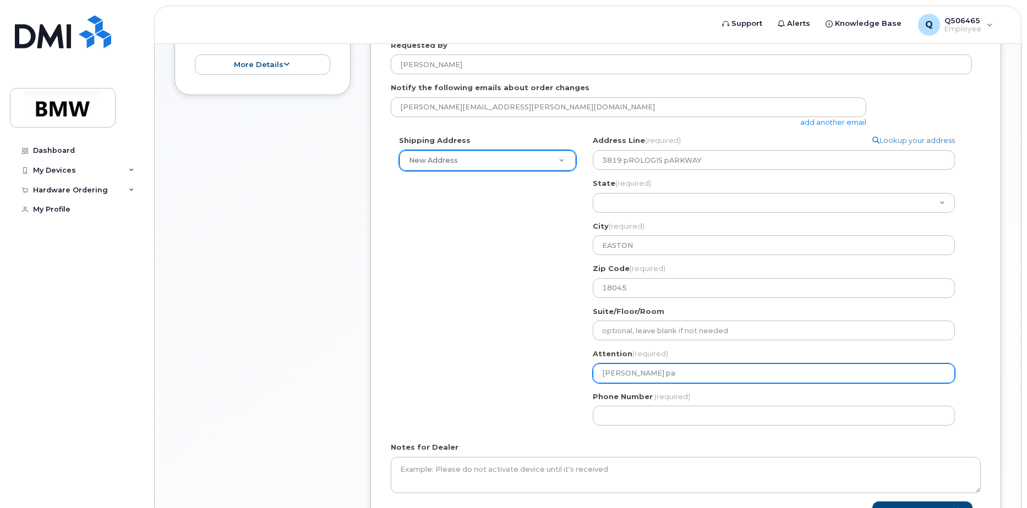
type input "lourdes par"
select select
type input "lourdes pare"
select select
type input "lourdes pared"
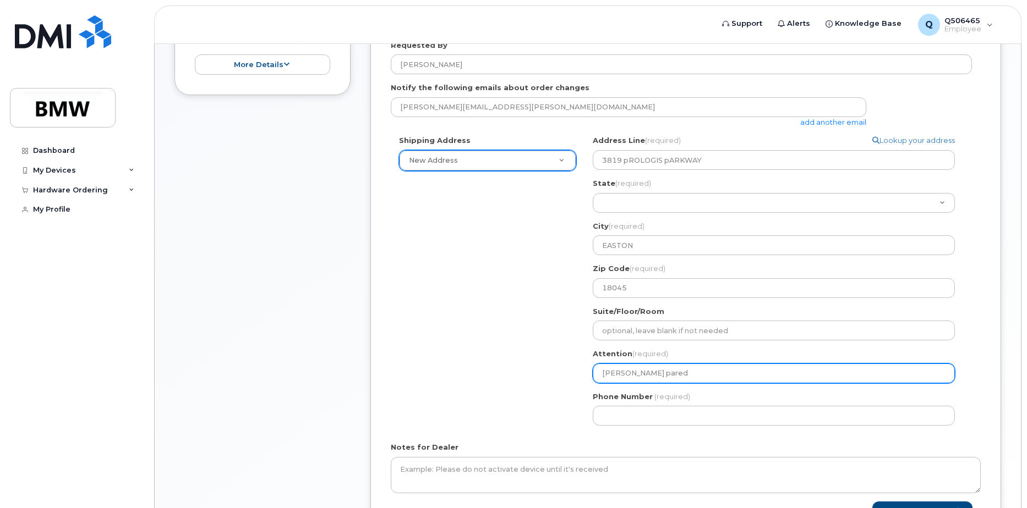
select select
type input "lourdes parede"
select select
type input "lourdes paredes"
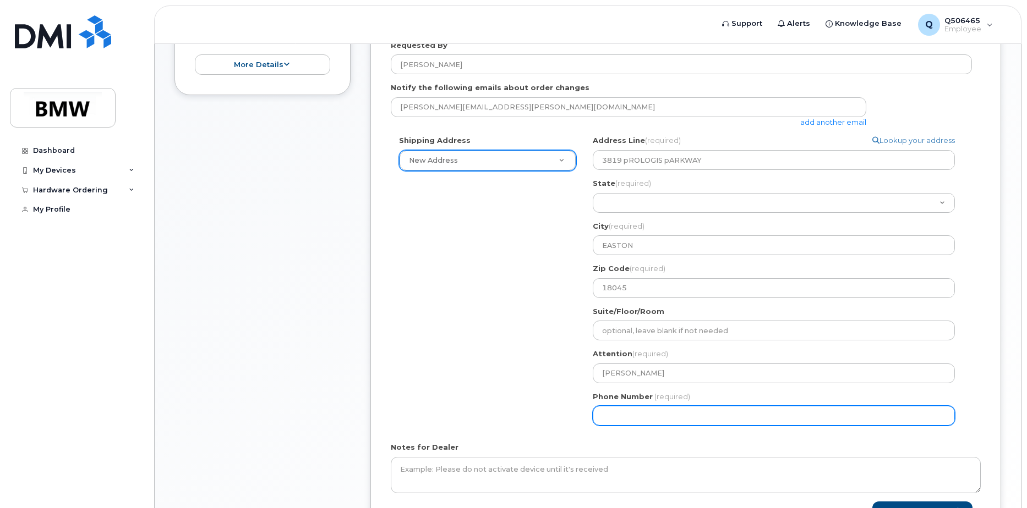
click at [429, 409] on div "Shipping Address New Address New Address BMW MC Plant BMW North America Financi…" at bounding box center [681, 284] width 581 height 299
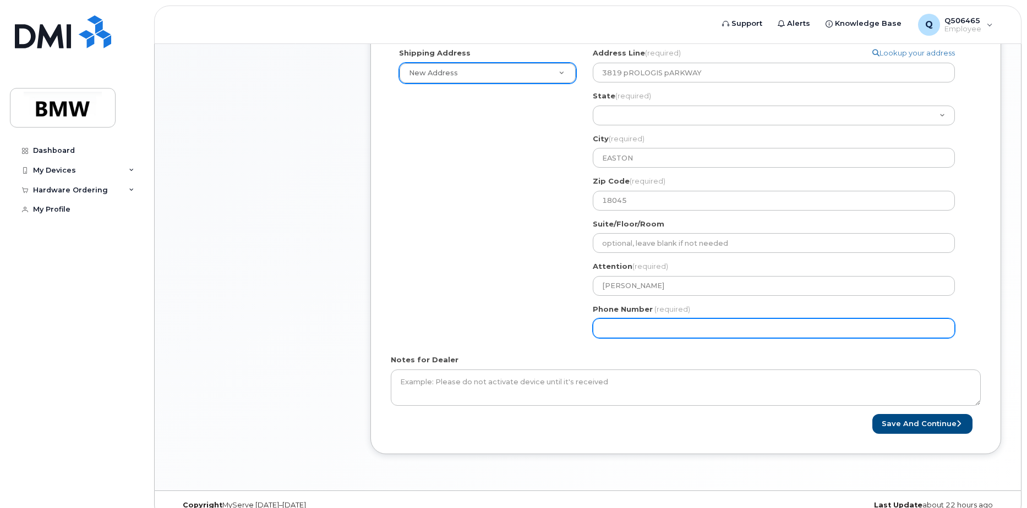
scroll to position [380, 0]
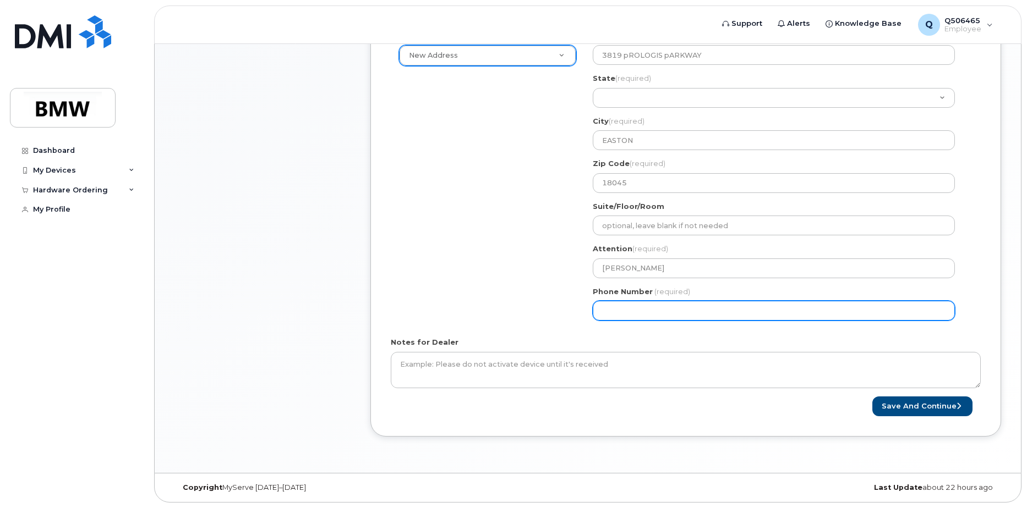
click at [752, 312] on input "Phone Number" at bounding box center [774, 311] width 362 height 20
type input "862772902"
select select
type input "8627729029"
select select
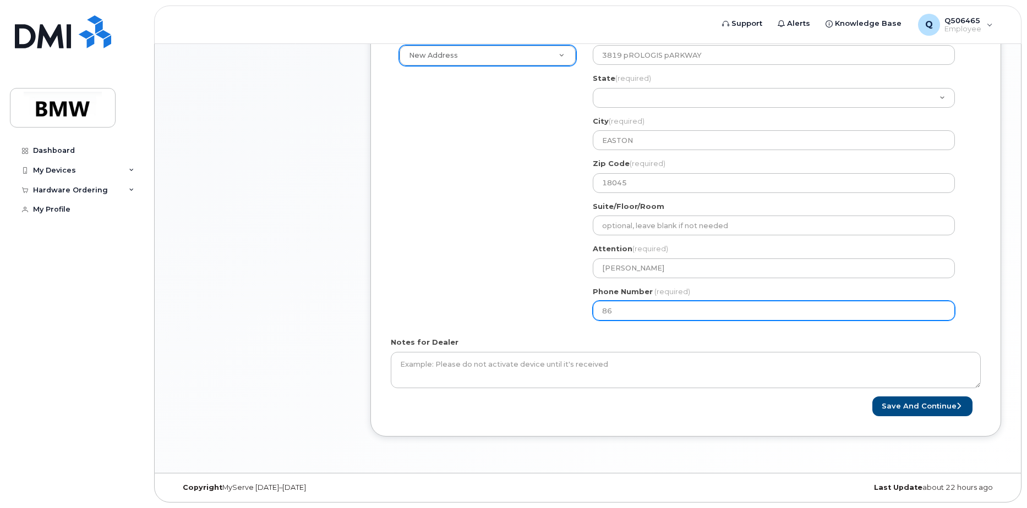
type input "8"
type input "484"
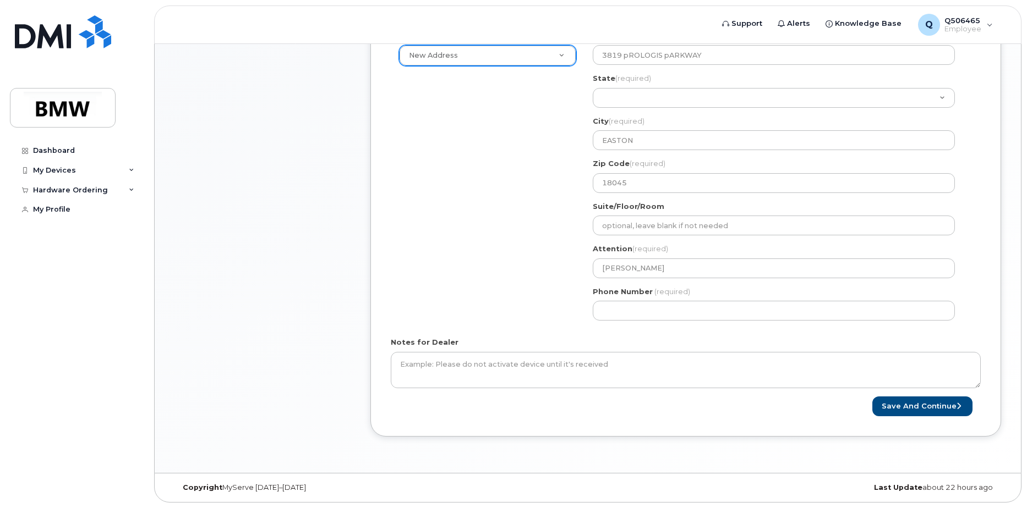
click at [529, 293] on div "Shipping Address New Address New Address BMW MC Plant BMW North America Financi…" at bounding box center [681, 179] width 581 height 299
click at [934, 408] on button "Save and Continue" at bounding box center [922, 407] width 100 height 20
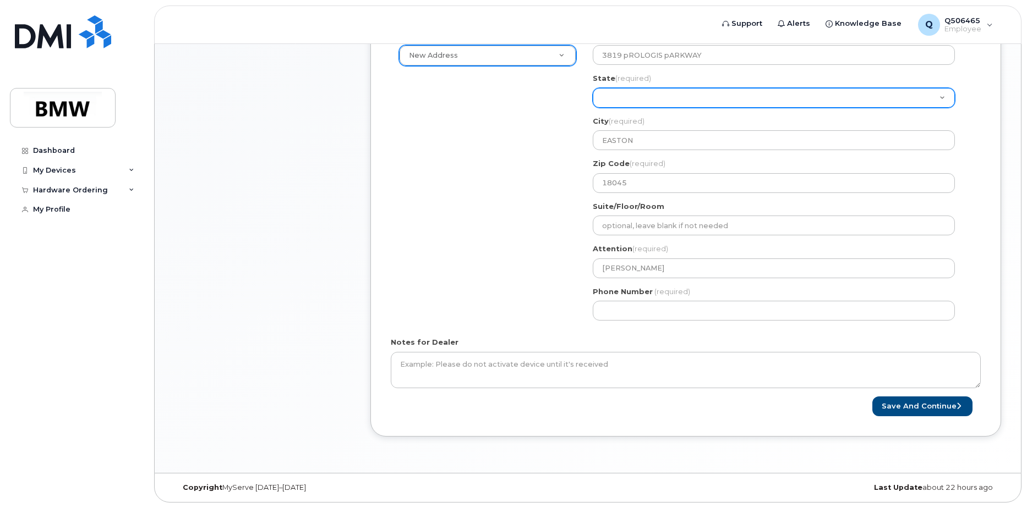
click at [606, 105] on select "Alabama Alaska American Samoa Arizona Arkansas California Colorado Connecticut …" at bounding box center [774, 98] width 362 height 20
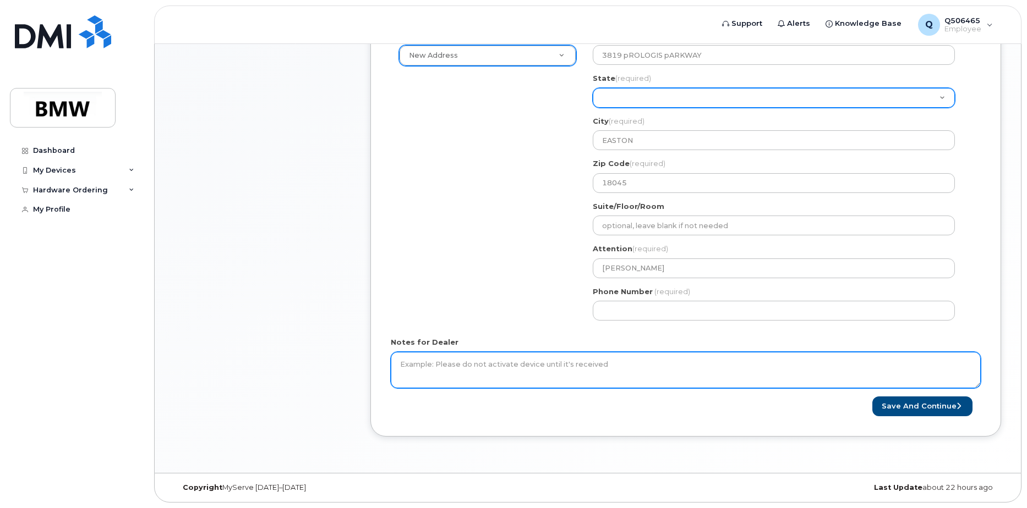
select select "PA"
click at [593, 88] on select "Alabama Alaska American Samoa Arizona Arkansas California Colorado Connecticut …" at bounding box center [774, 98] width 362 height 20
select select
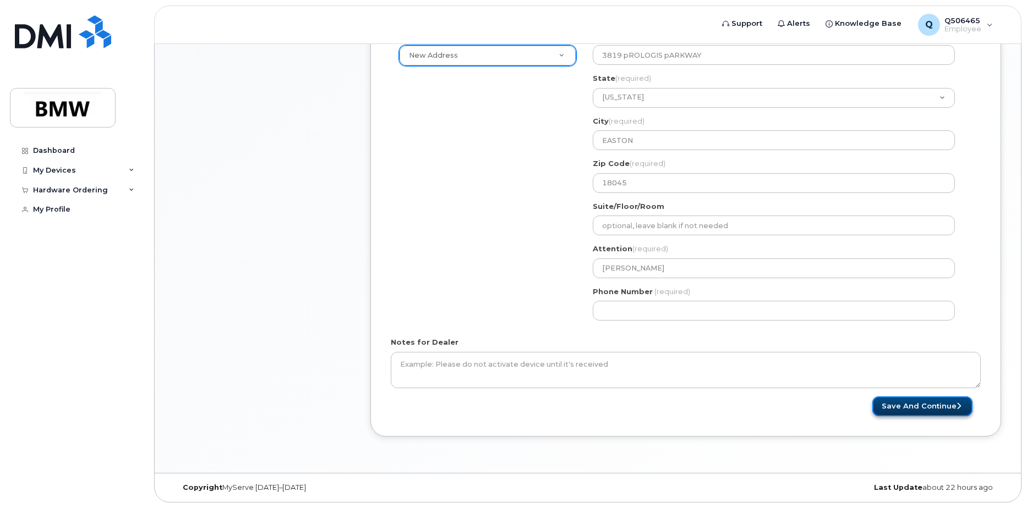
click at [946, 411] on button "Save and Continue" at bounding box center [922, 407] width 100 height 20
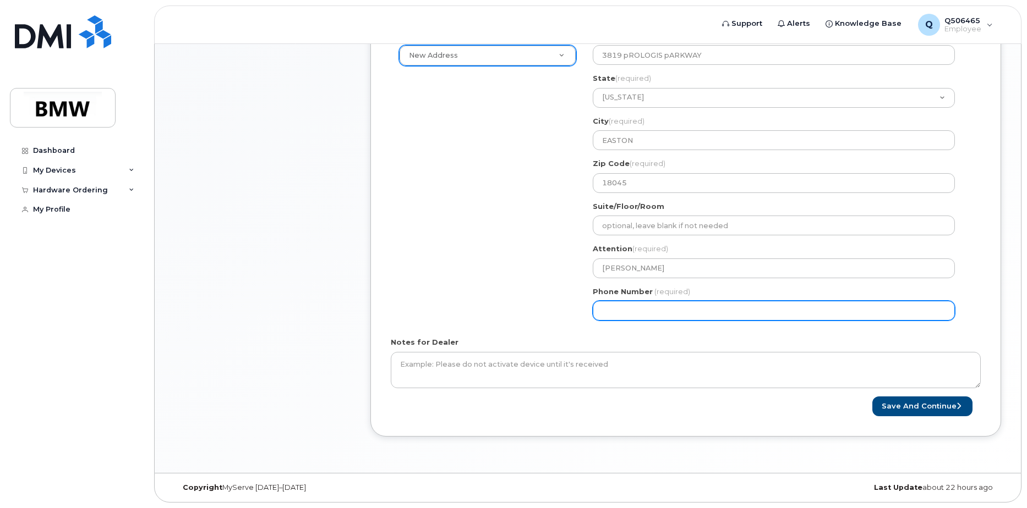
drag, startPoint x: 661, startPoint y: 309, endPoint x: 526, endPoint y: 317, distance: 135.6
click at [526, 317] on div "Shipping Address New Address New Address BMW MC Plant BMW North America Financi…" at bounding box center [681, 179] width 581 height 299
type input "484966069"
select select
type input "4849660692"
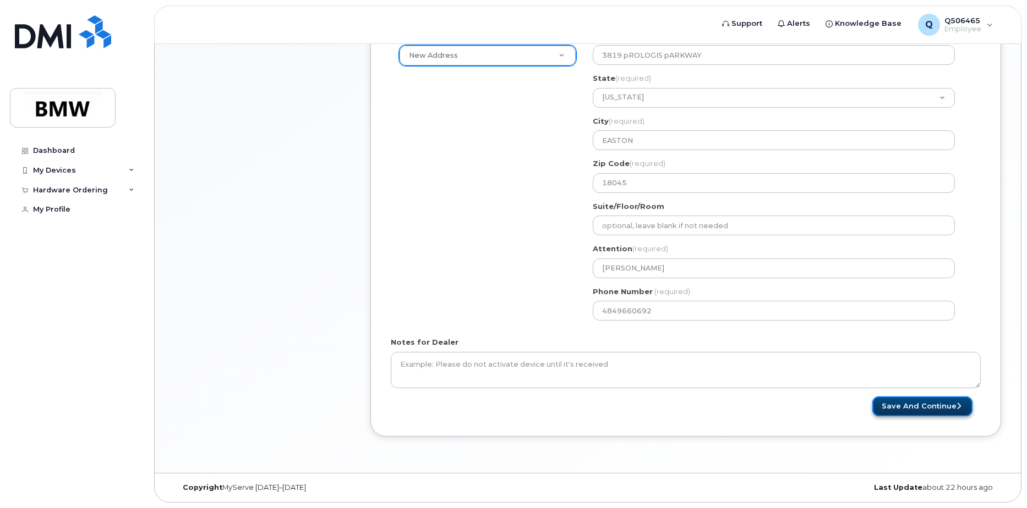
click at [900, 413] on button "Save and Continue" at bounding box center [922, 407] width 100 height 20
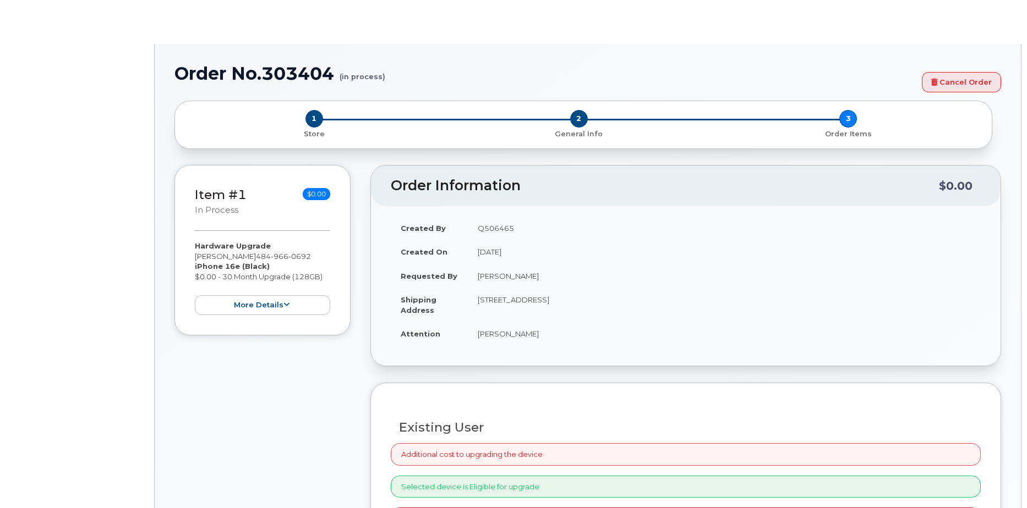
select select "1897953"
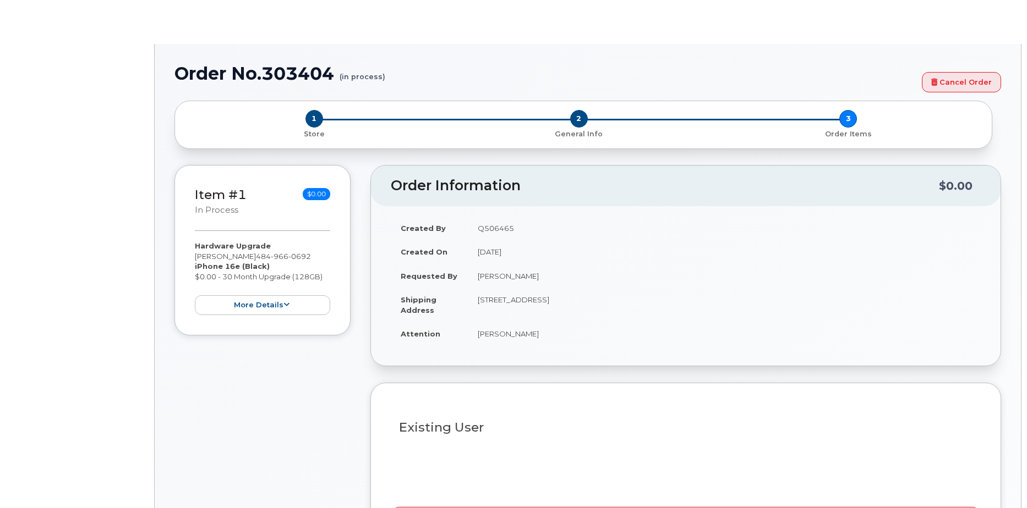
type input "1896549"
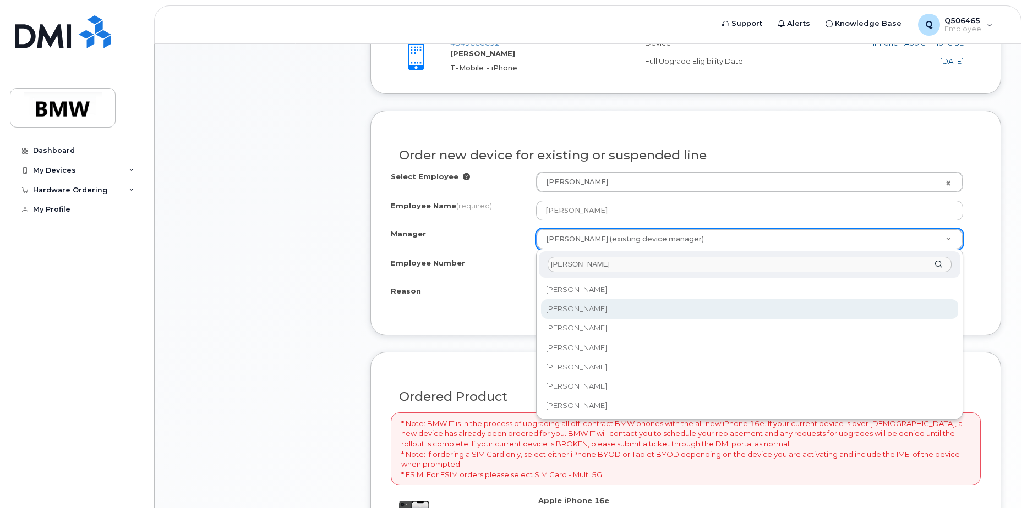
type input "bryan"
select select "1897312"
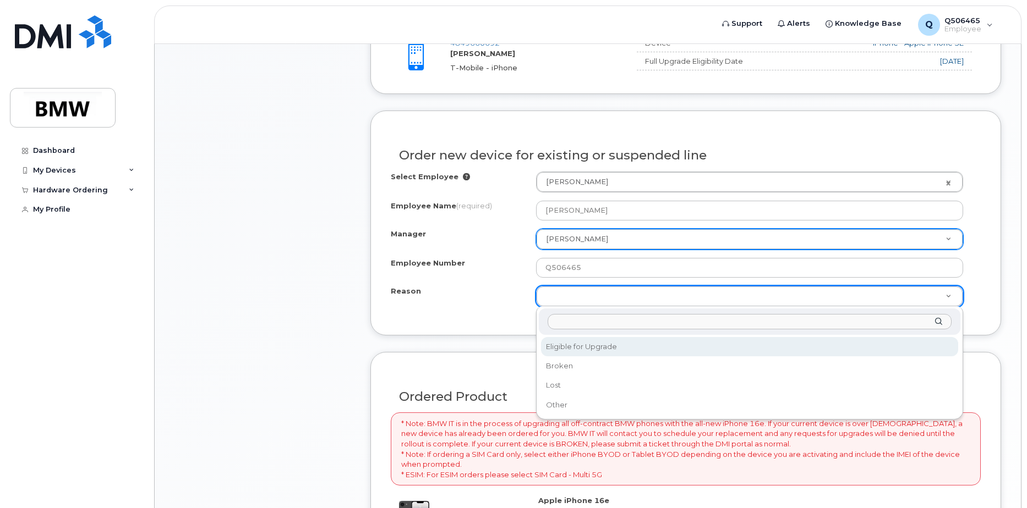
select select "eligible_for_upgrade"
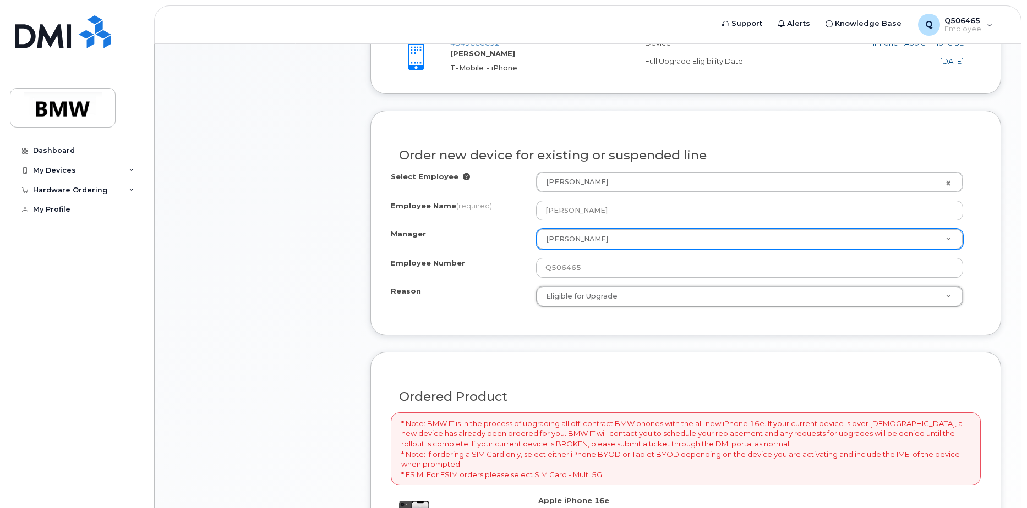
click at [506, 320] on div "Order new device for existing or suspended line Select Employee Lourdes Paredes…" at bounding box center [685, 223] width 631 height 225
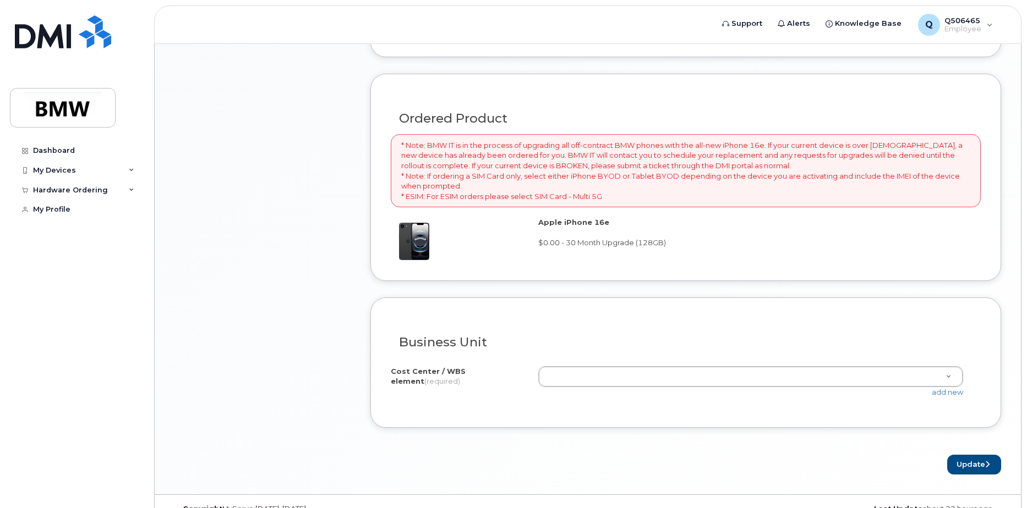
scroll to position [740, 0]
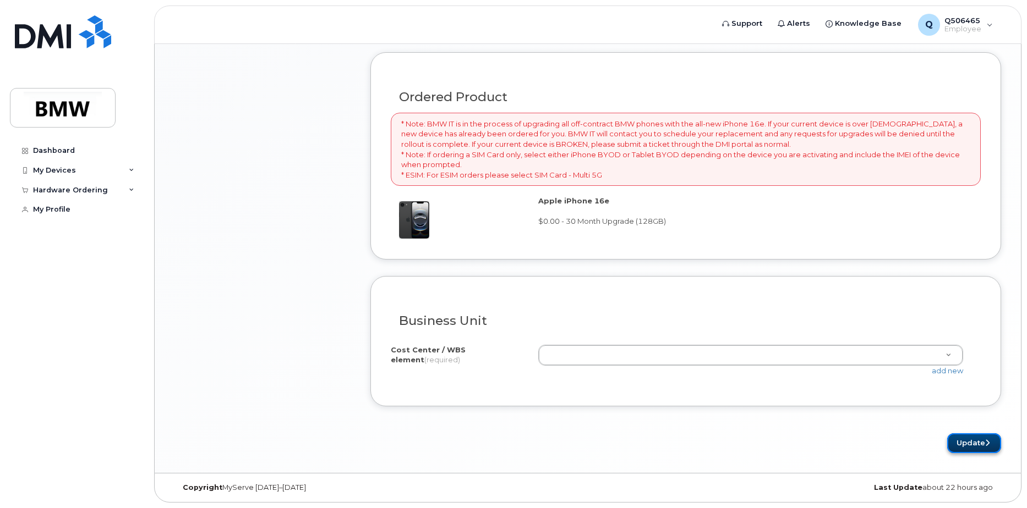
click at [978, 444] on button "Update" at bounding box center [974, 444] width 54 height 20
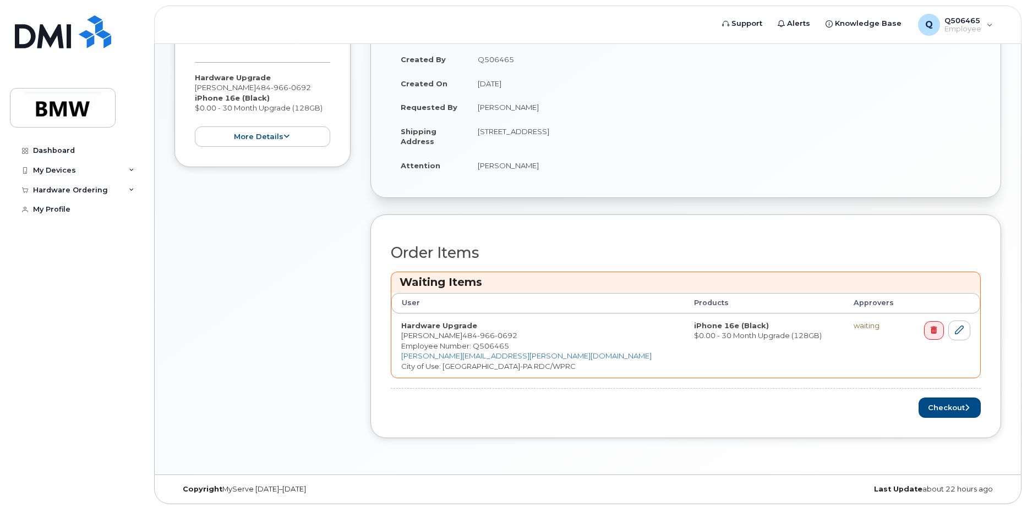
scroll to position [252, 0]
click at [952, 402] on button "Checkout" at bounding box center [949, 406] width 62 height 20
